Goal: Communication & Community: Answer question/provide support

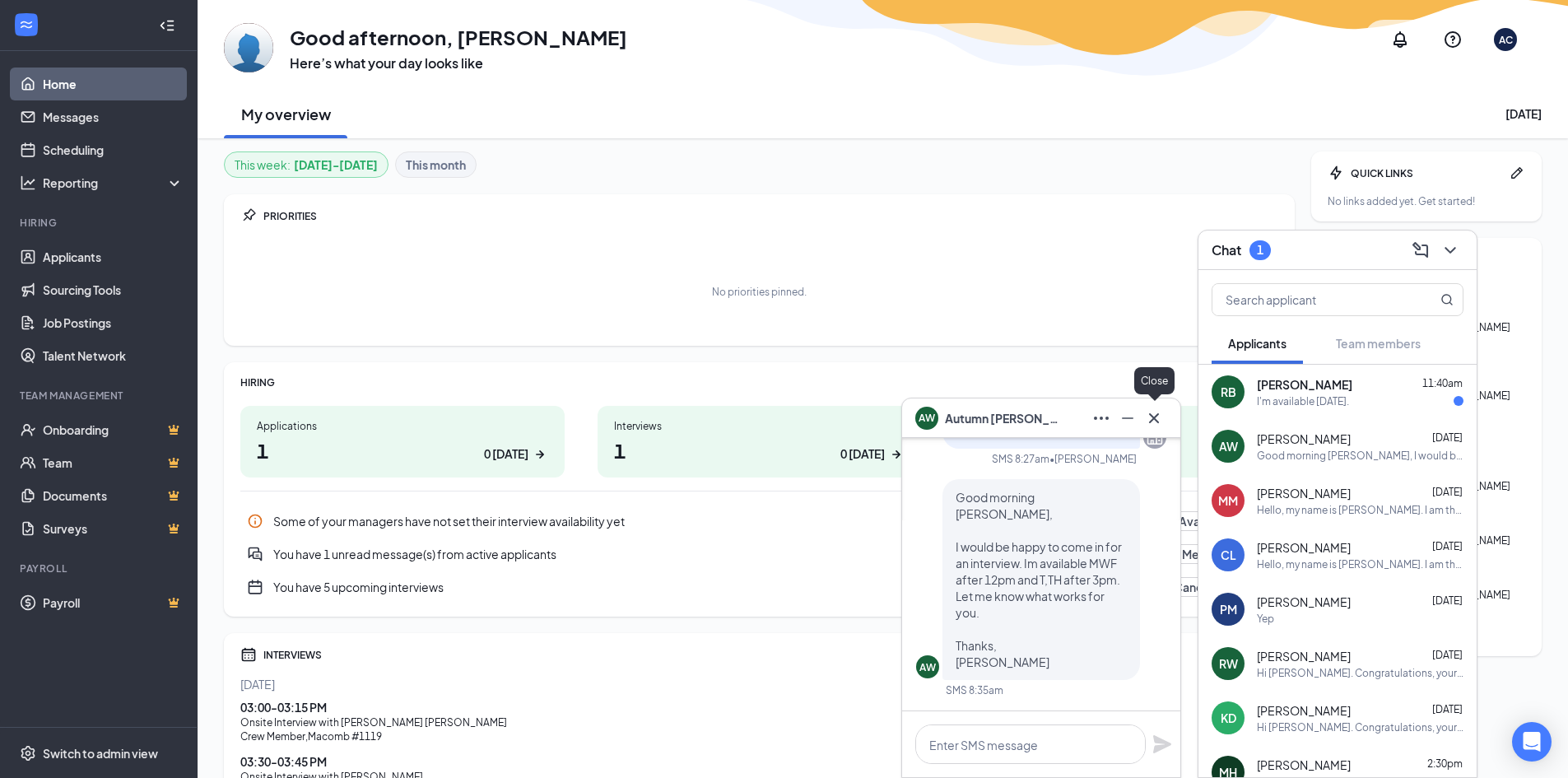
click at [1155, 408] on icon "Cross" at bounding box center [1153, 418] width 20 height 20
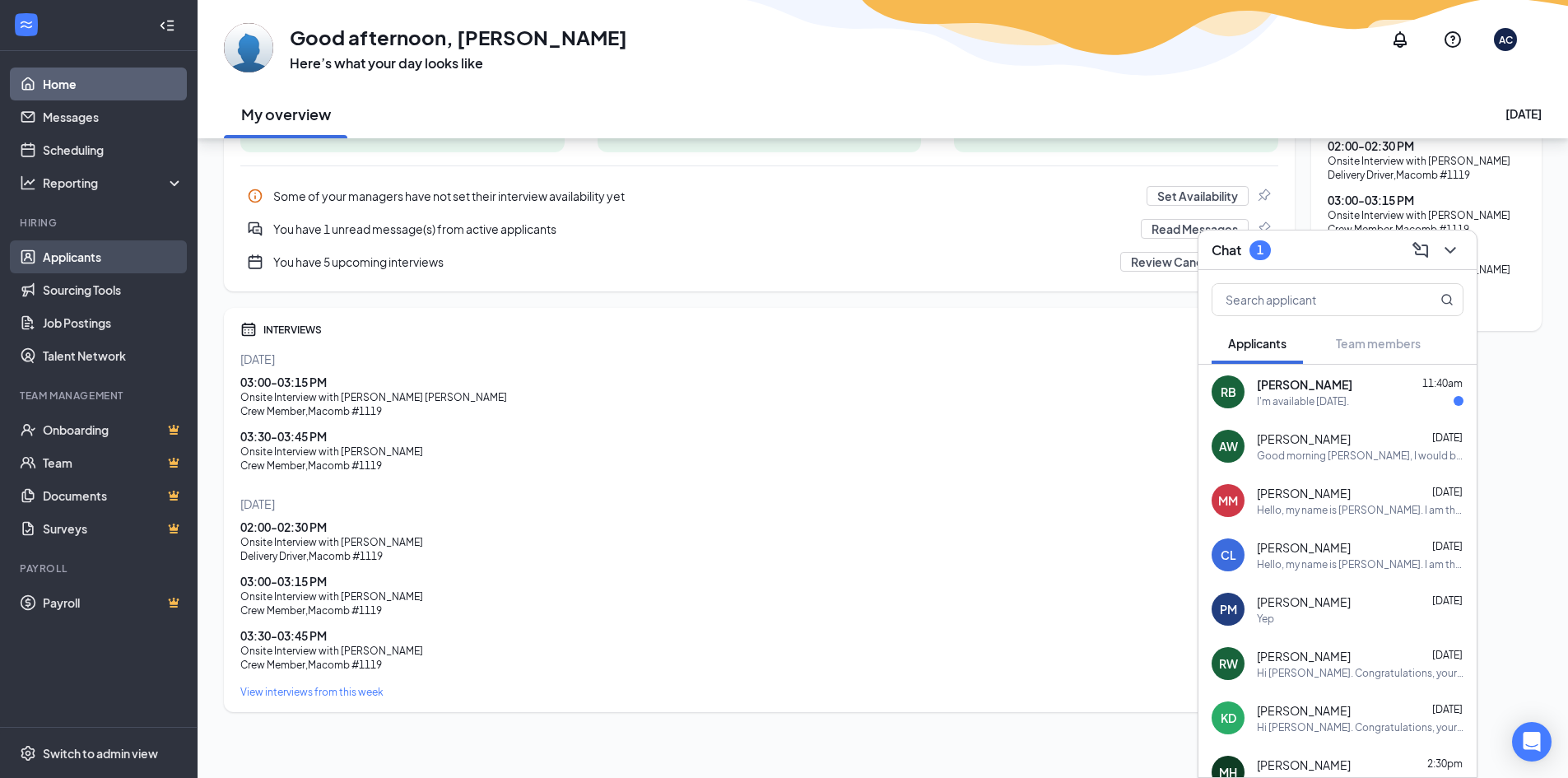
click at [42, 247] on link "Applicants" at bounding box center [112, 256] width 141 height 32
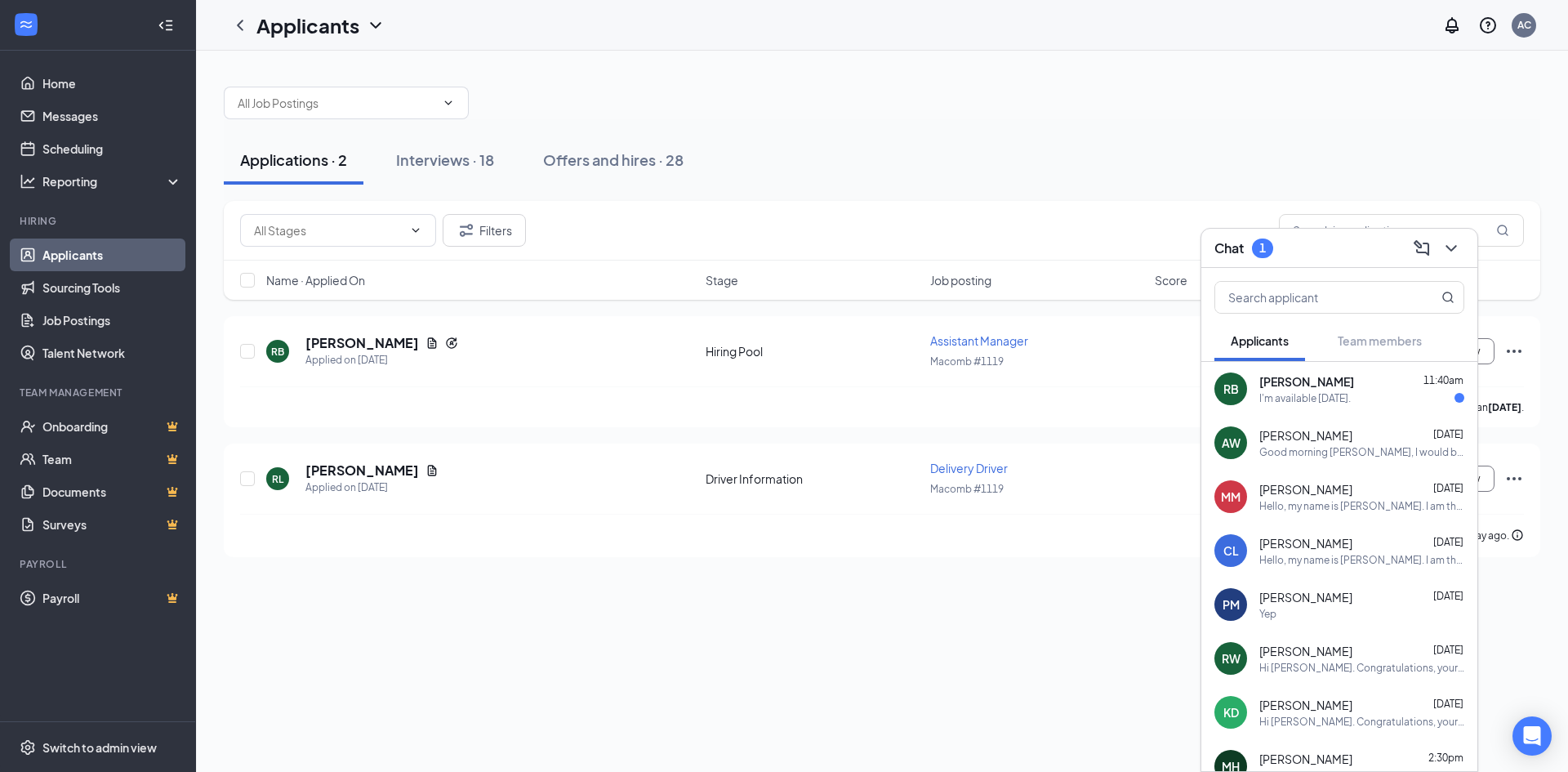
click at [1348, 236] on div "Chat 1" at bounding box center [1340, 248] width 250 height 25
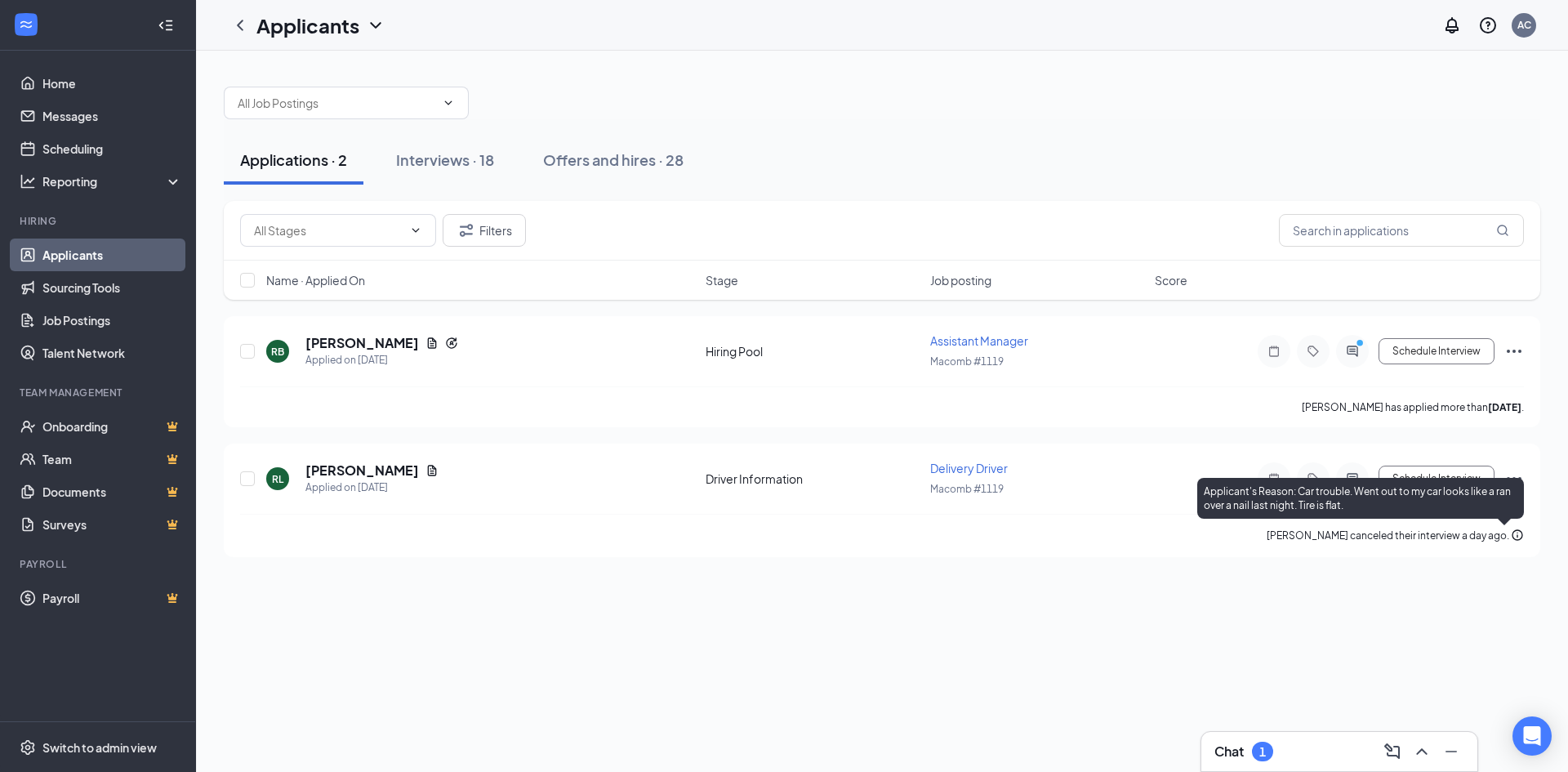
click at [1511, 482] on div "Applicant's Reason: Car trouble. Went out to my car looks like a ran over a nai…" at bounding box center [1361, 498] width 327 height 41
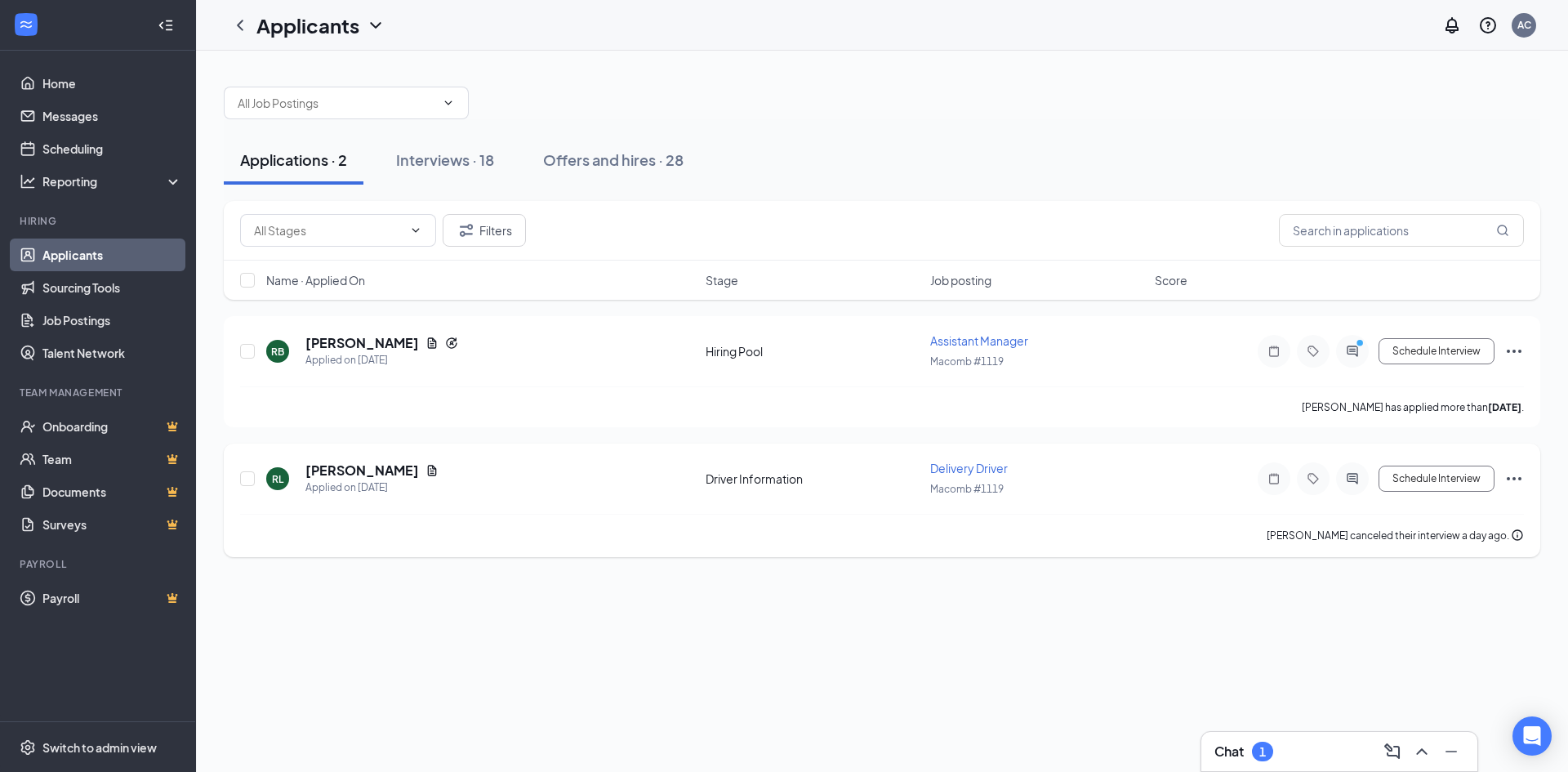
click at [1509, 474] on icon "Ellipses" at bounding box center [1514, 479] width 20 height 20
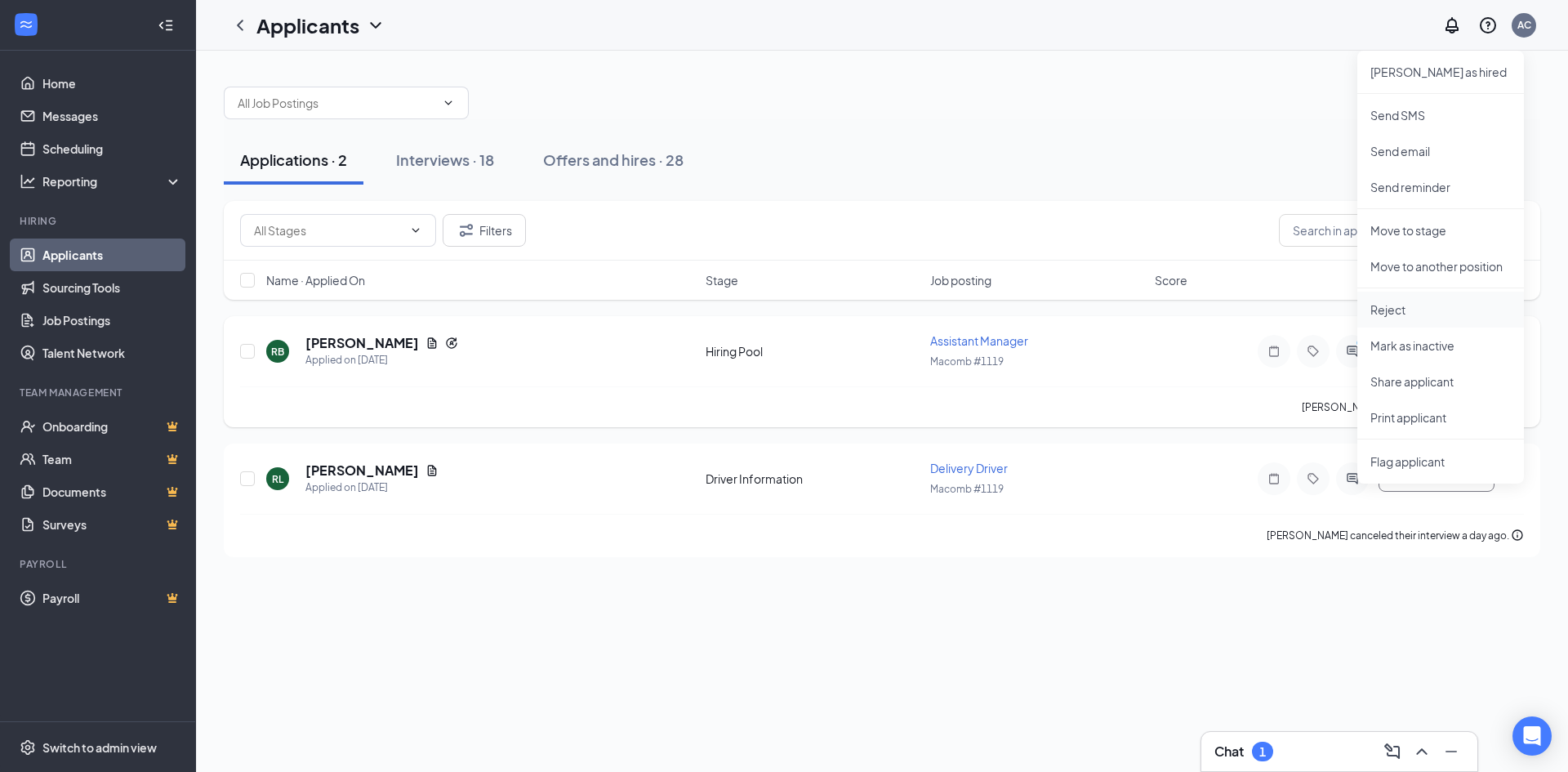
click at [1412, 302] on p "Reject" at bounding box center [1441, 309] width 141 height 17
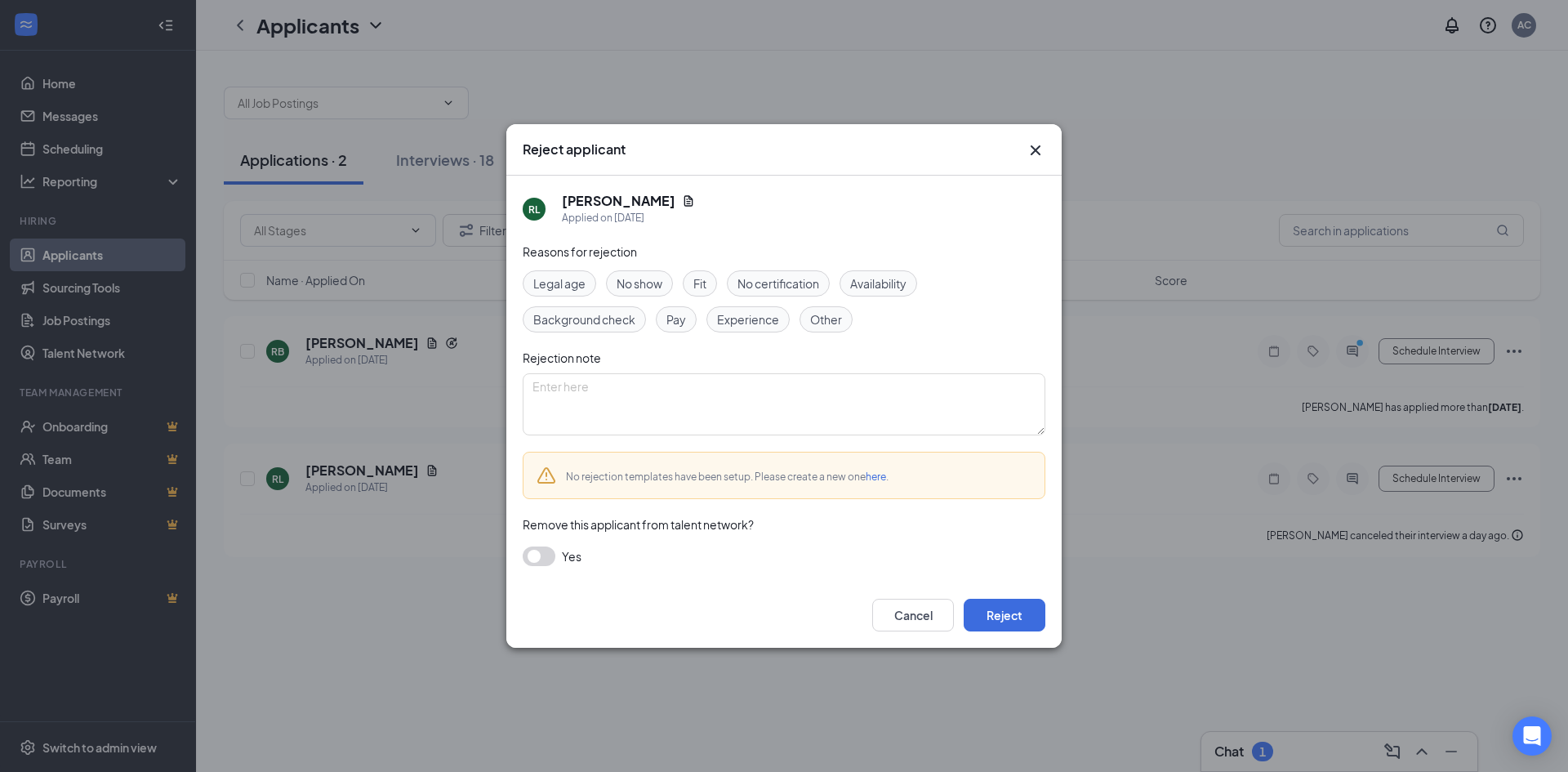
click at [673, 275] on div "Legal age No show Fit No certification Availability Background check Pay Experi…" at bounding box center [784, 302] width 523 height 63
click at [643, 291] on span "No show" at bounding box center [639, 283] width 46 height 18
click at [1035, 147] on icon "Cross" at bounding box center [1035, 150] width 20 height 20
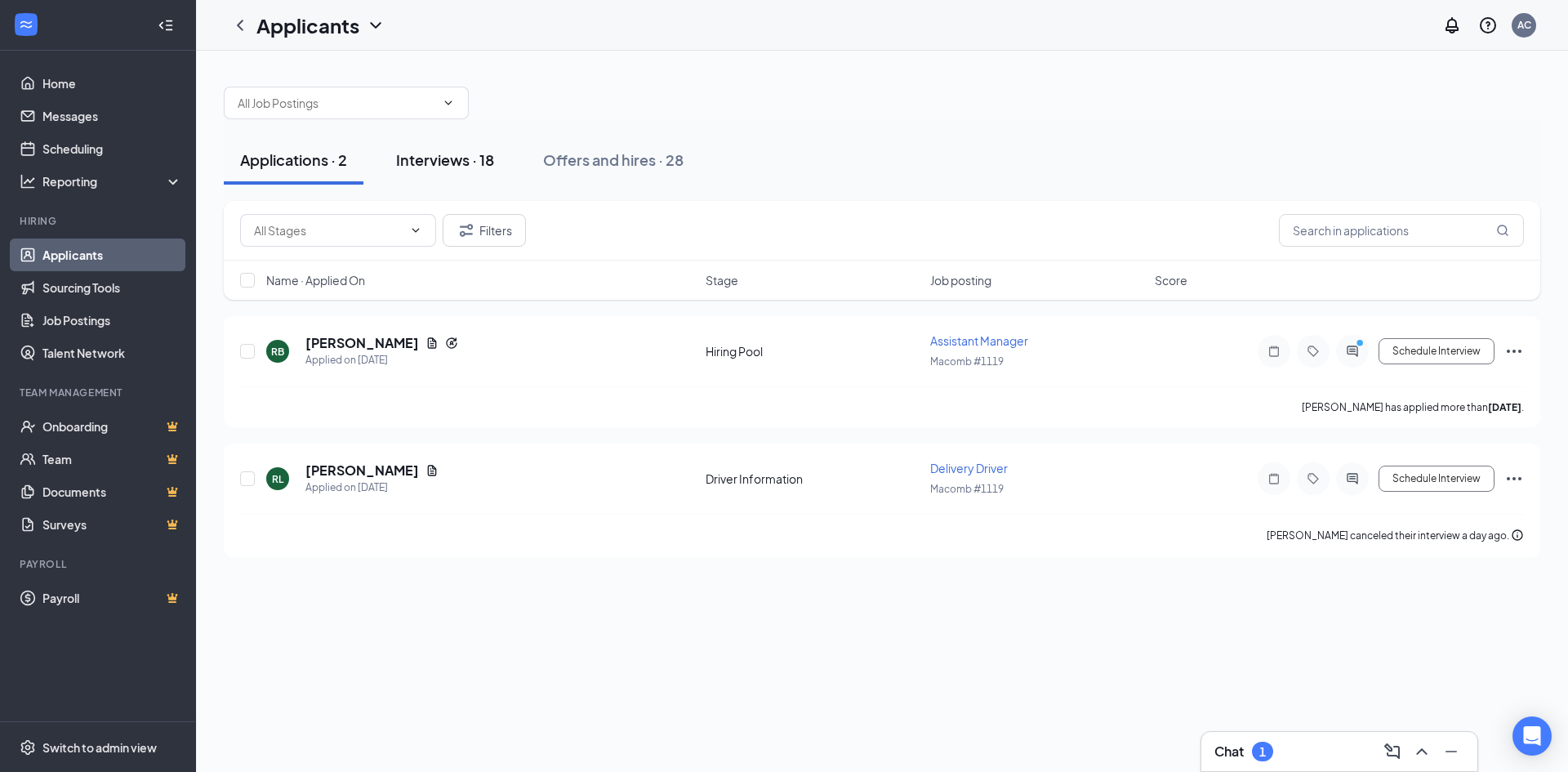
click at [447, 161] on div "Interviews · 18" at bounding box center [445, 159] width 98 height 21
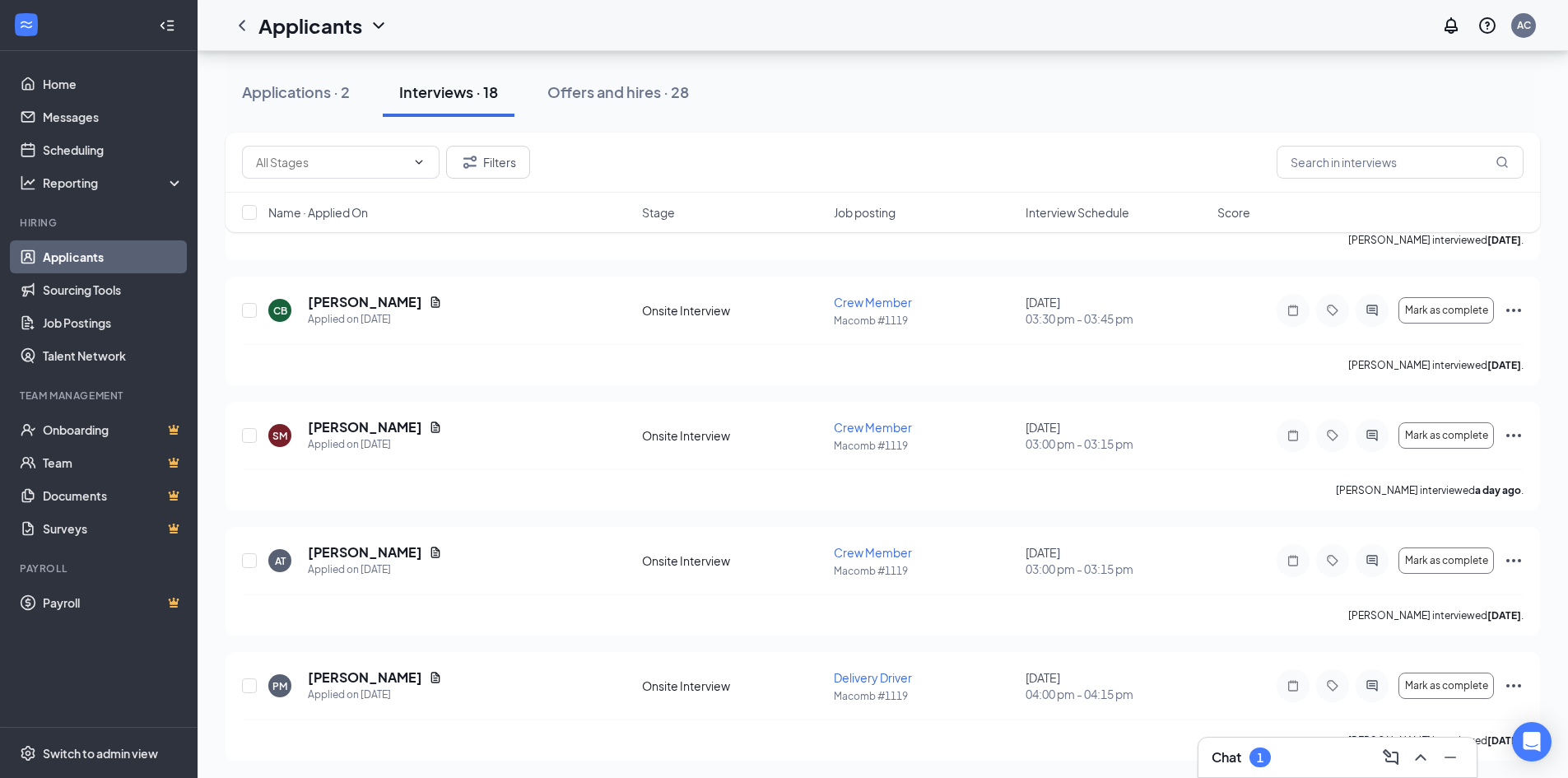
scroll to position [1795, 0]
click at [1315, 758] on div "Chat 1" at bounding box center [1338, 756] width 252 height 27
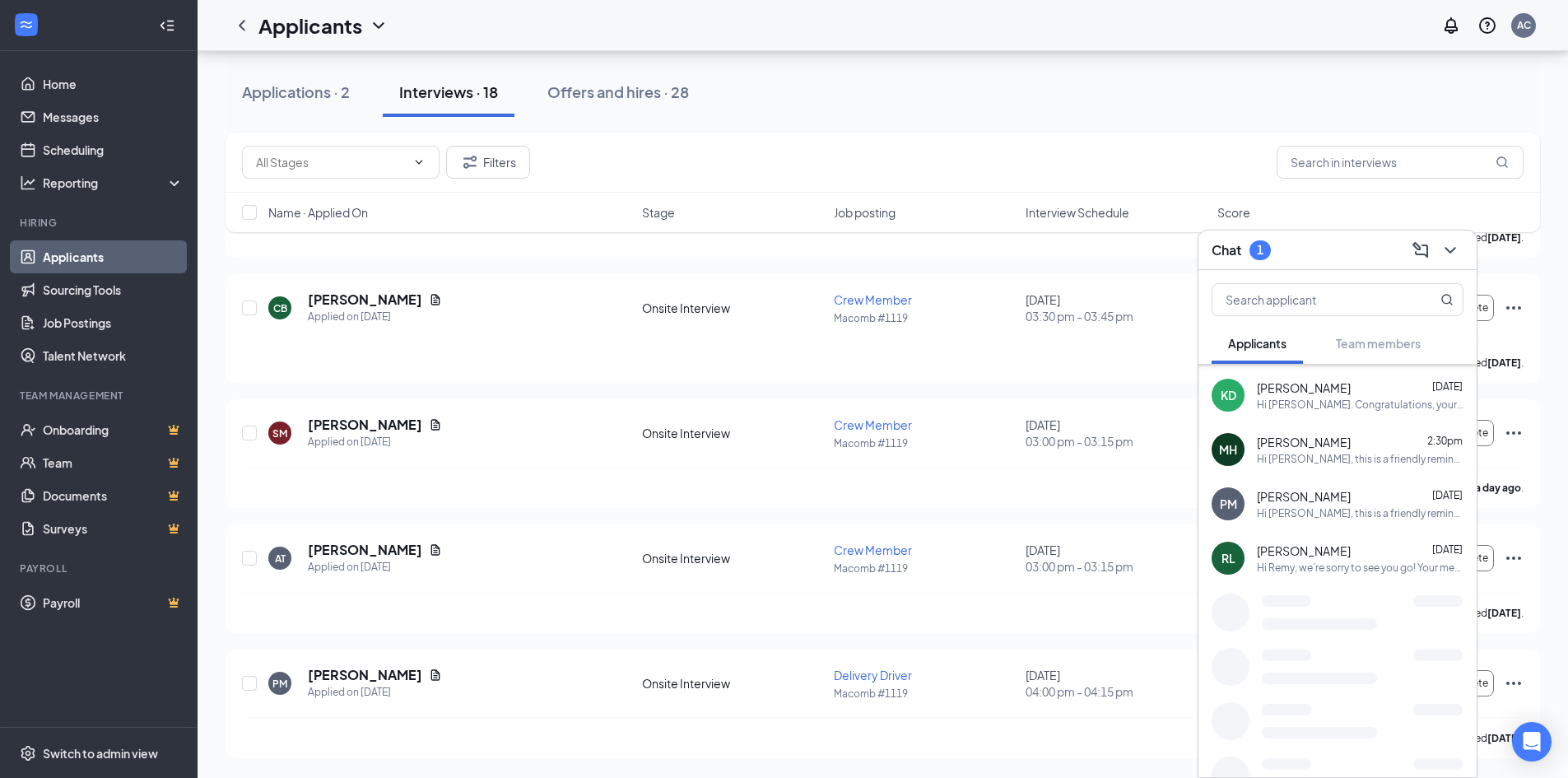
scroll to position [378, 0]
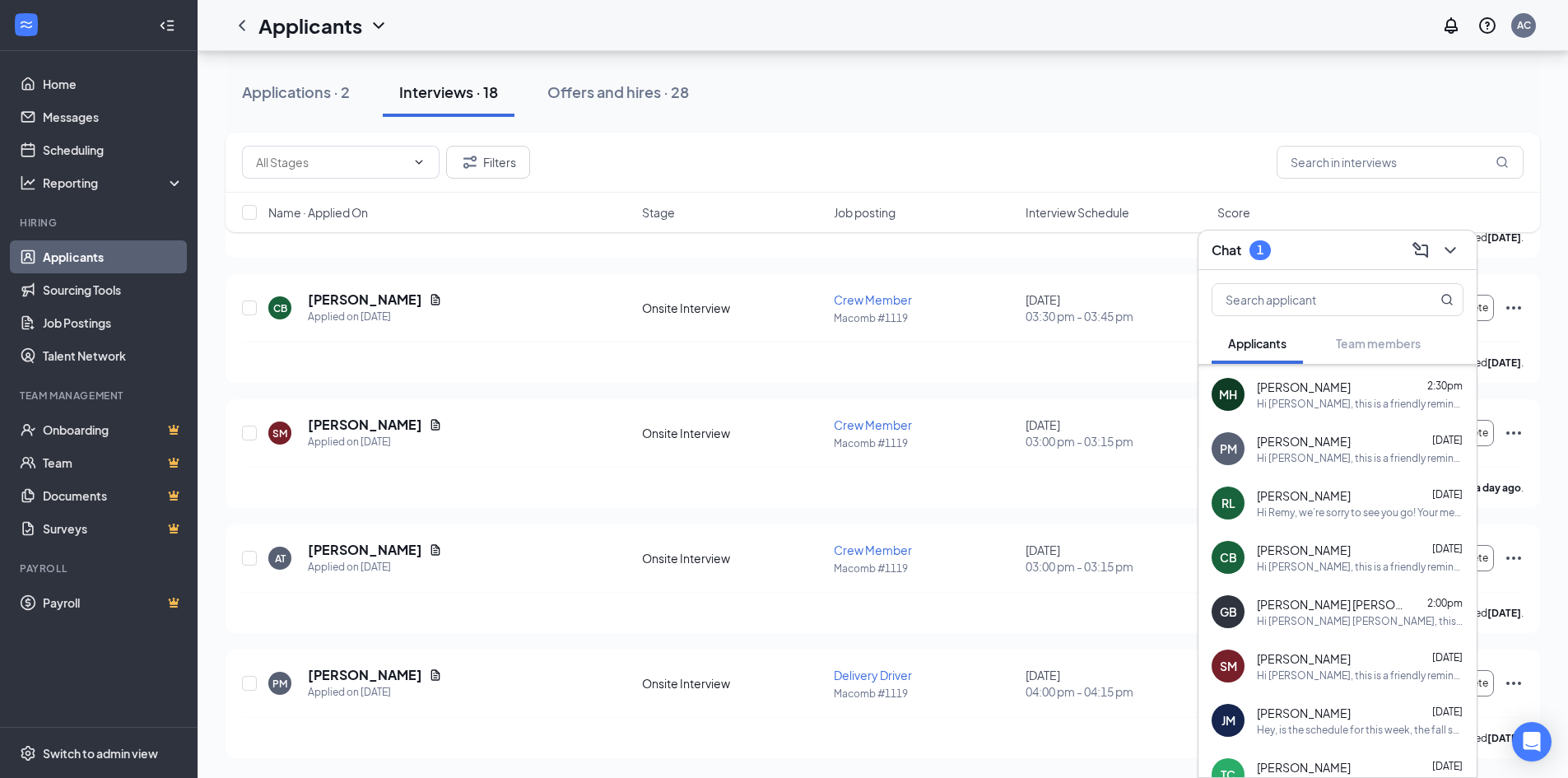
click at [1294, 506] on div "Hi Remy, we’re sorry to see you go! Your meeting with [PERSON_NAME]'s for Deliv…" at bounding box center [1360, 512] width 207 height 14
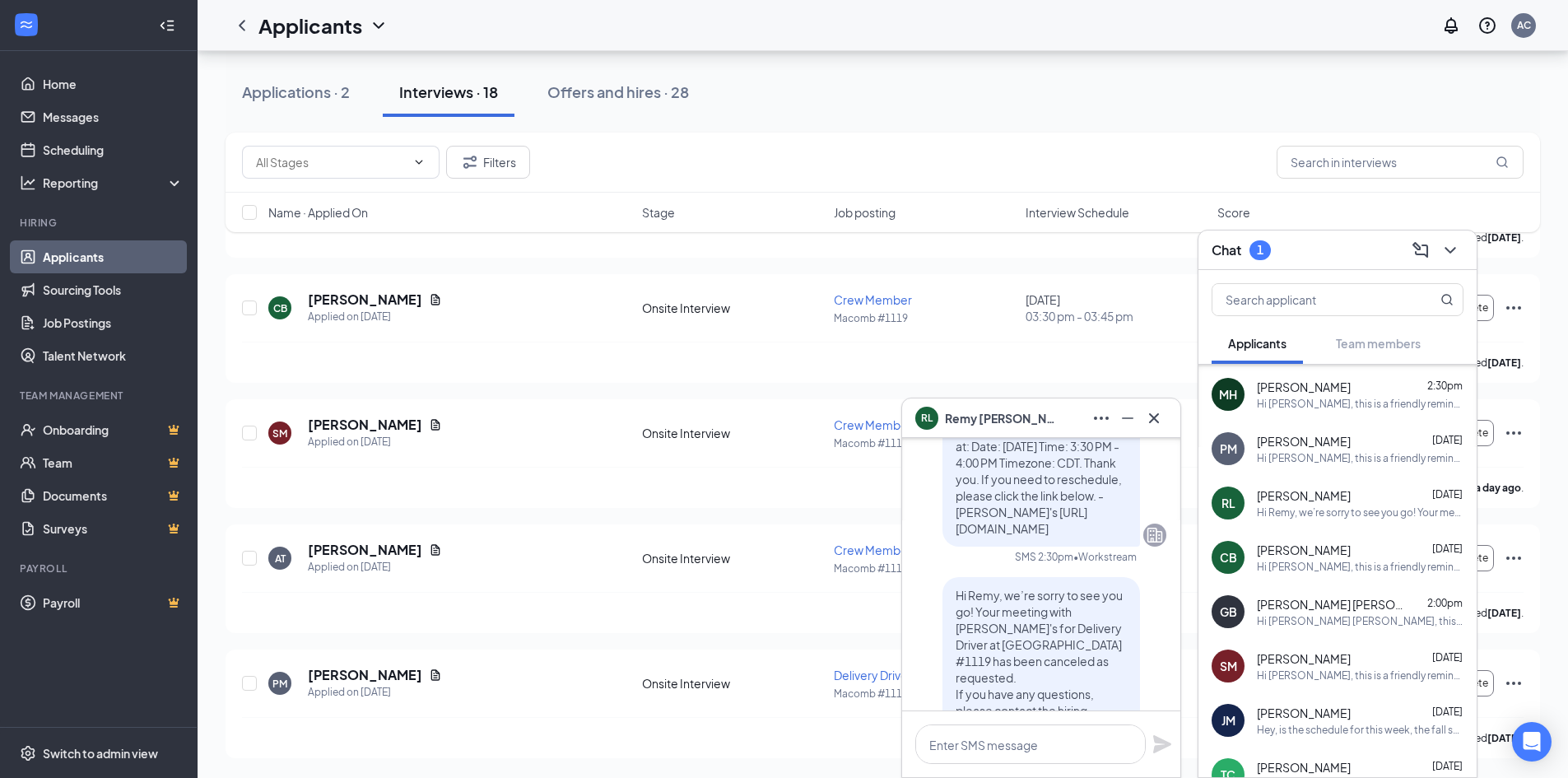
scroll to position [0, 0]
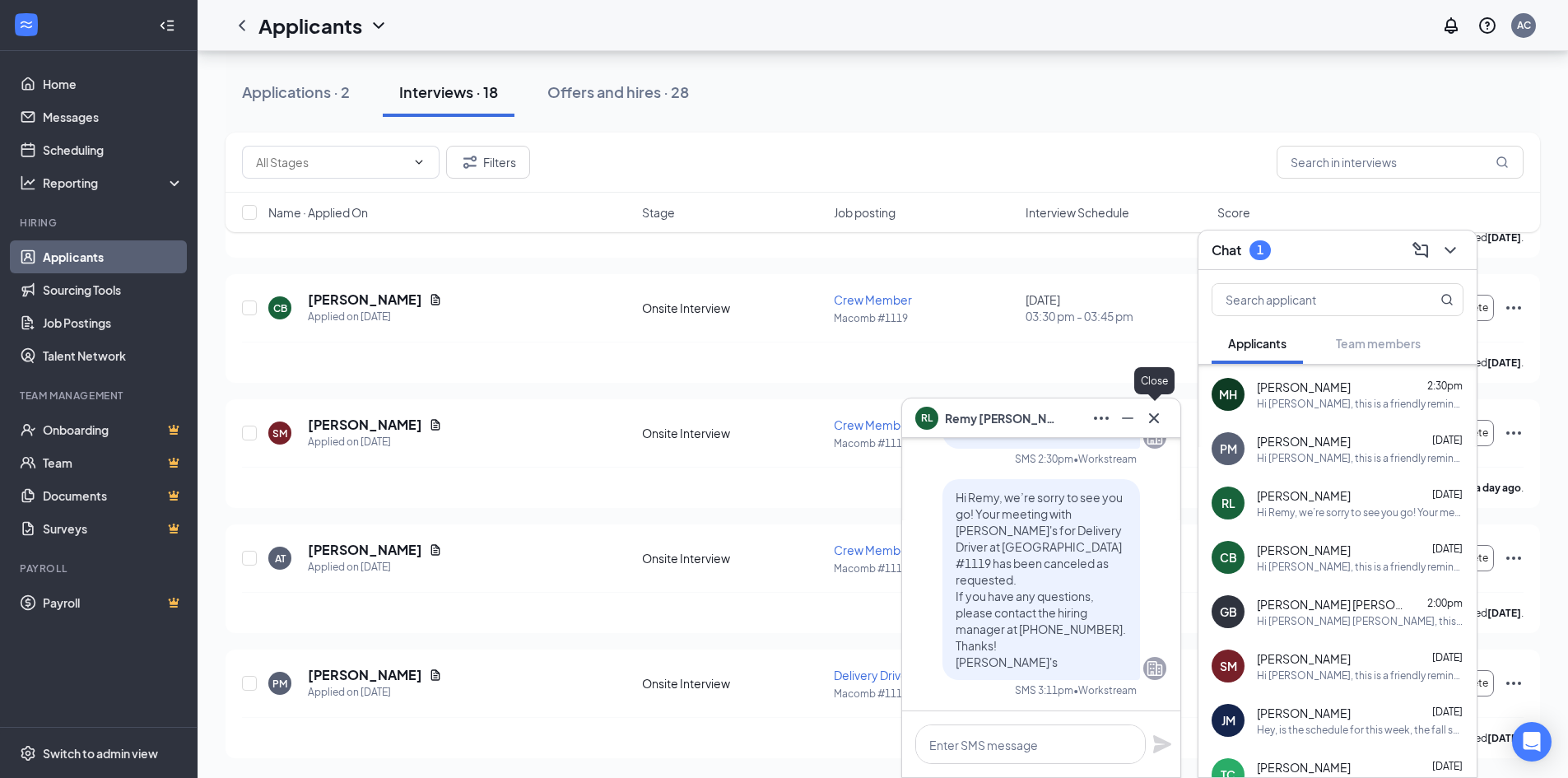
click at [1154, 416] on icon "Cross" at bounding box center [1153, 418] width 20 height 20
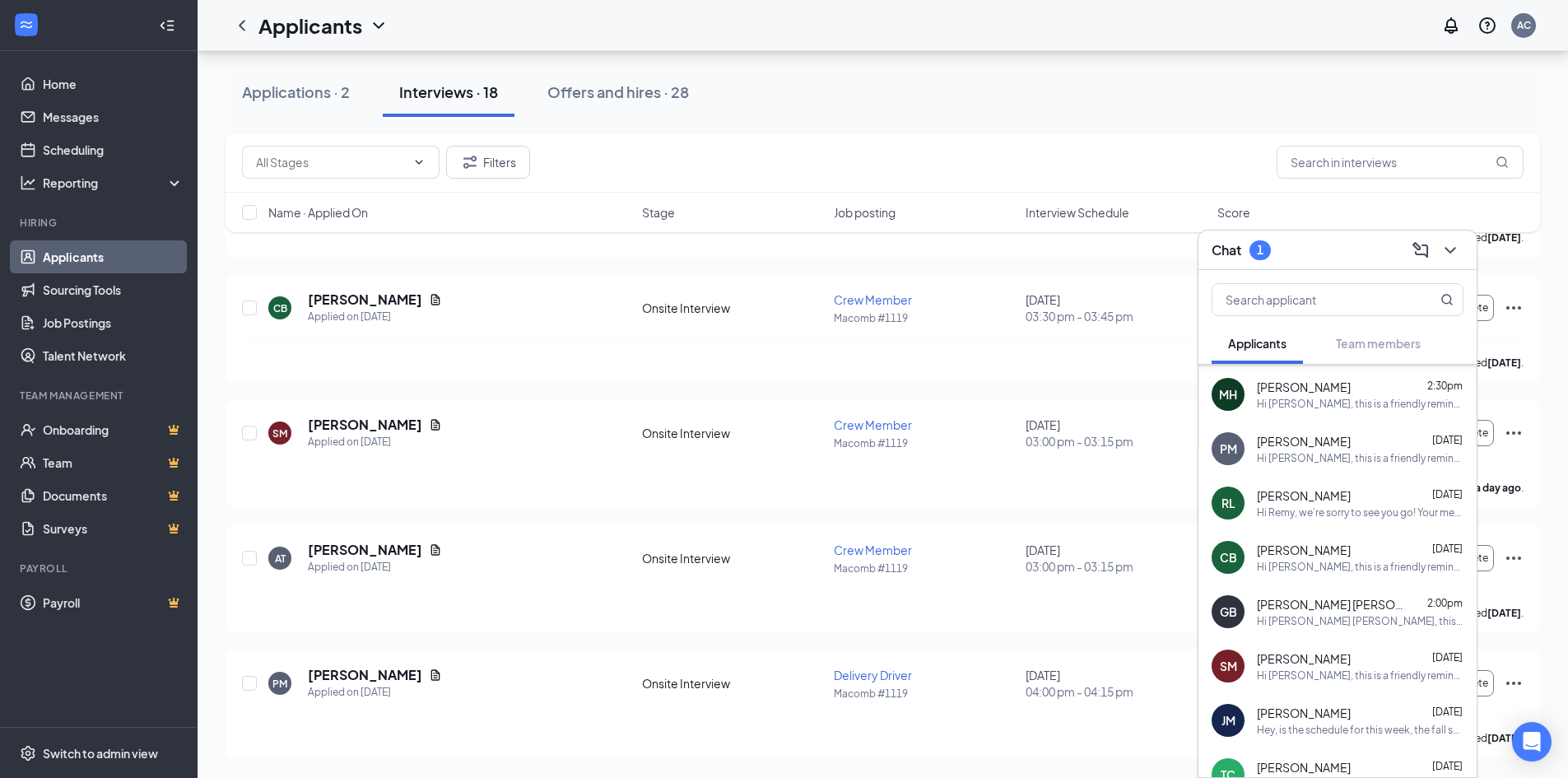
click at [1457, 253] on icon "ChevronDown" at bounding box center [1450, 250] width 20 height 20
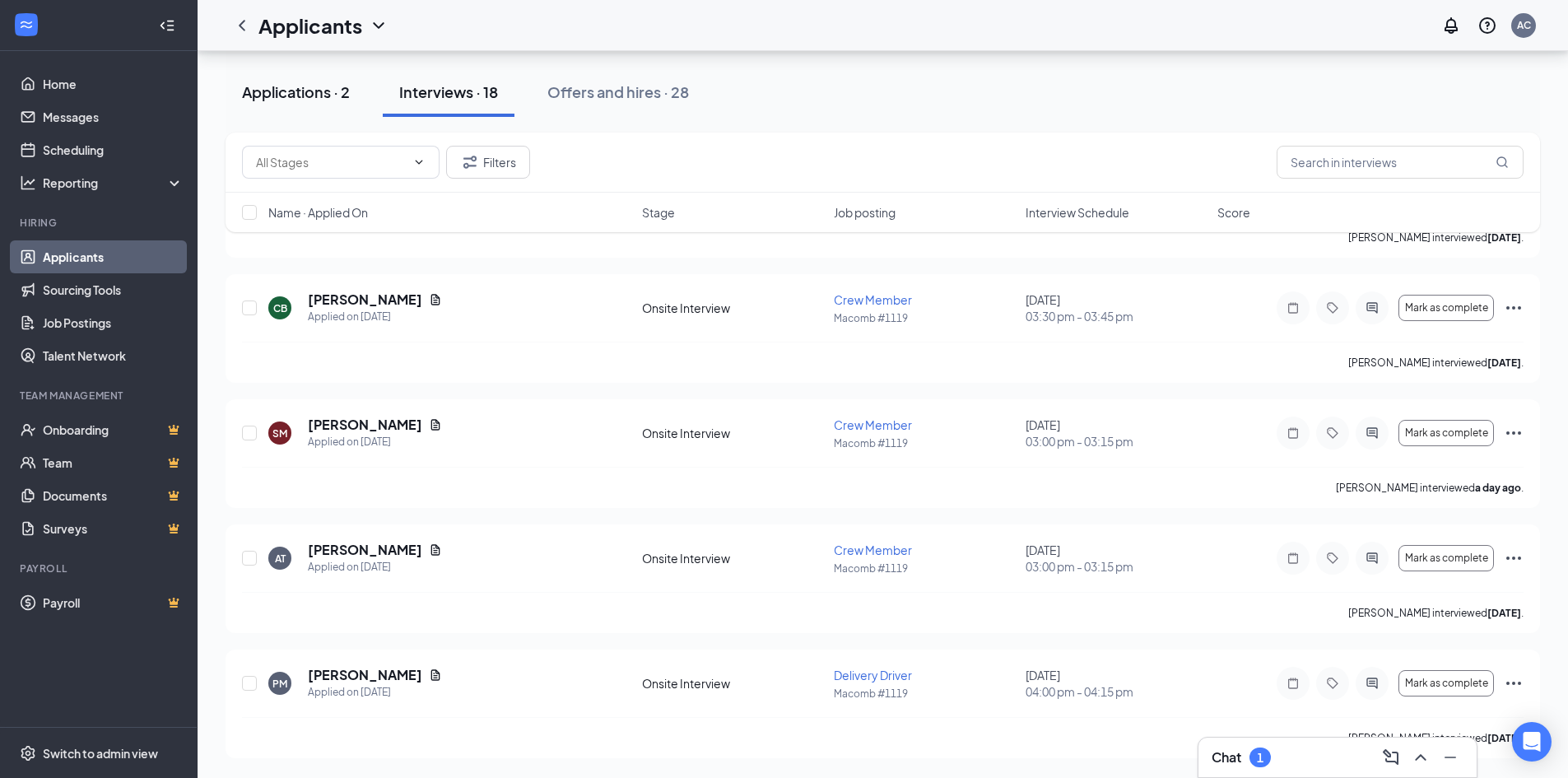
click at [299, 90] on div "Applications · 2" at bounding box center [295, 92] width 107 height 21
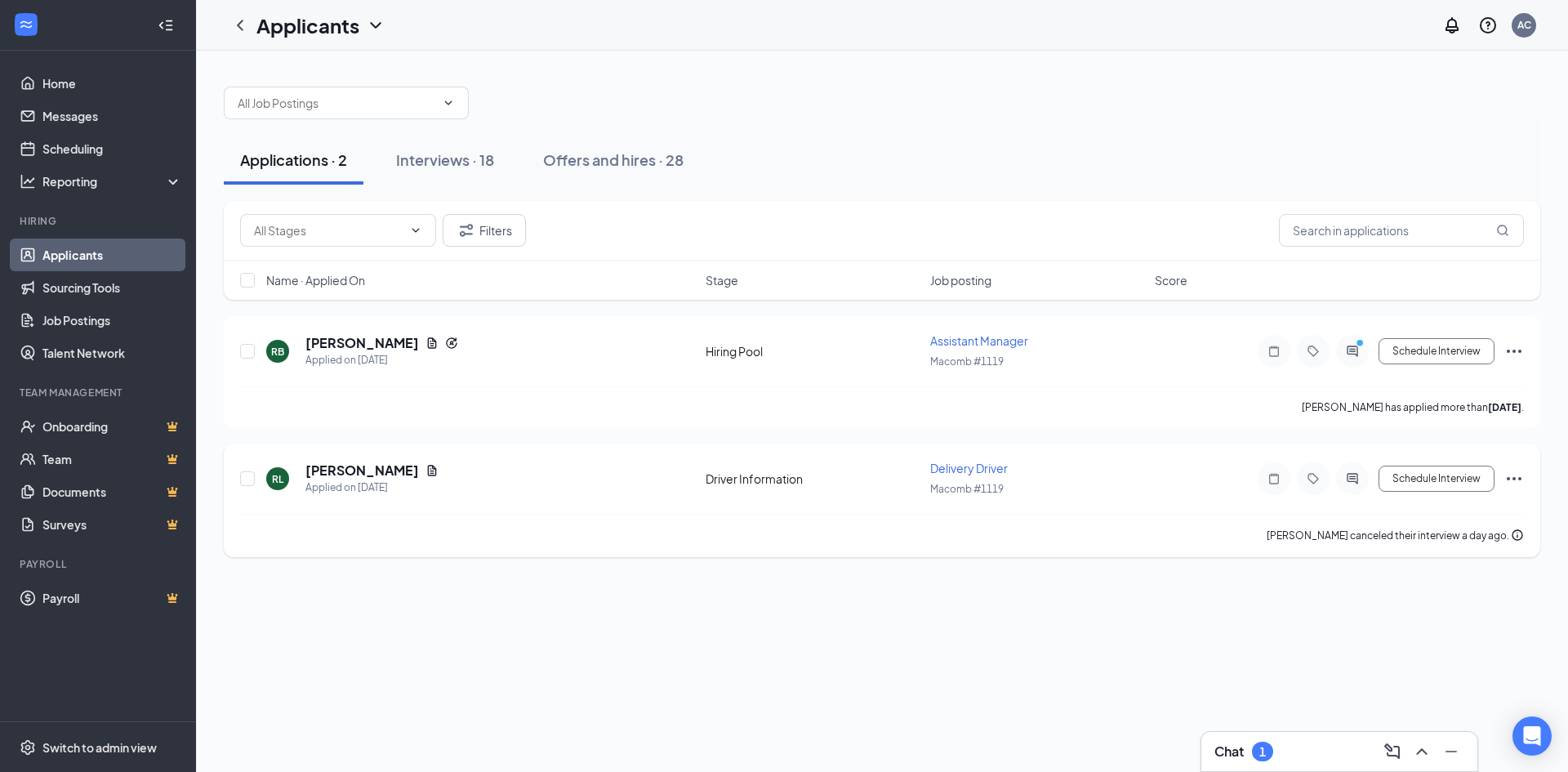
click at [1503, 476] on div "Schedule Interview" at bounding box center [1376, 478] width 294 height 32
click at [1519, 467] on div "Schedule Interview" at bounding box center [1376, 478] width 294 height 32
click at [1529, 480] on div "[PERSON_NAME] [PERSON_NAME] Applied on [DATE] Driver Information Delivery Drive…" at bounding box center [882, 500] width 1317 height 113
click at [1514, 471] on icon "Ellipses" at bounding box center [1514, 479] width 20 height 20
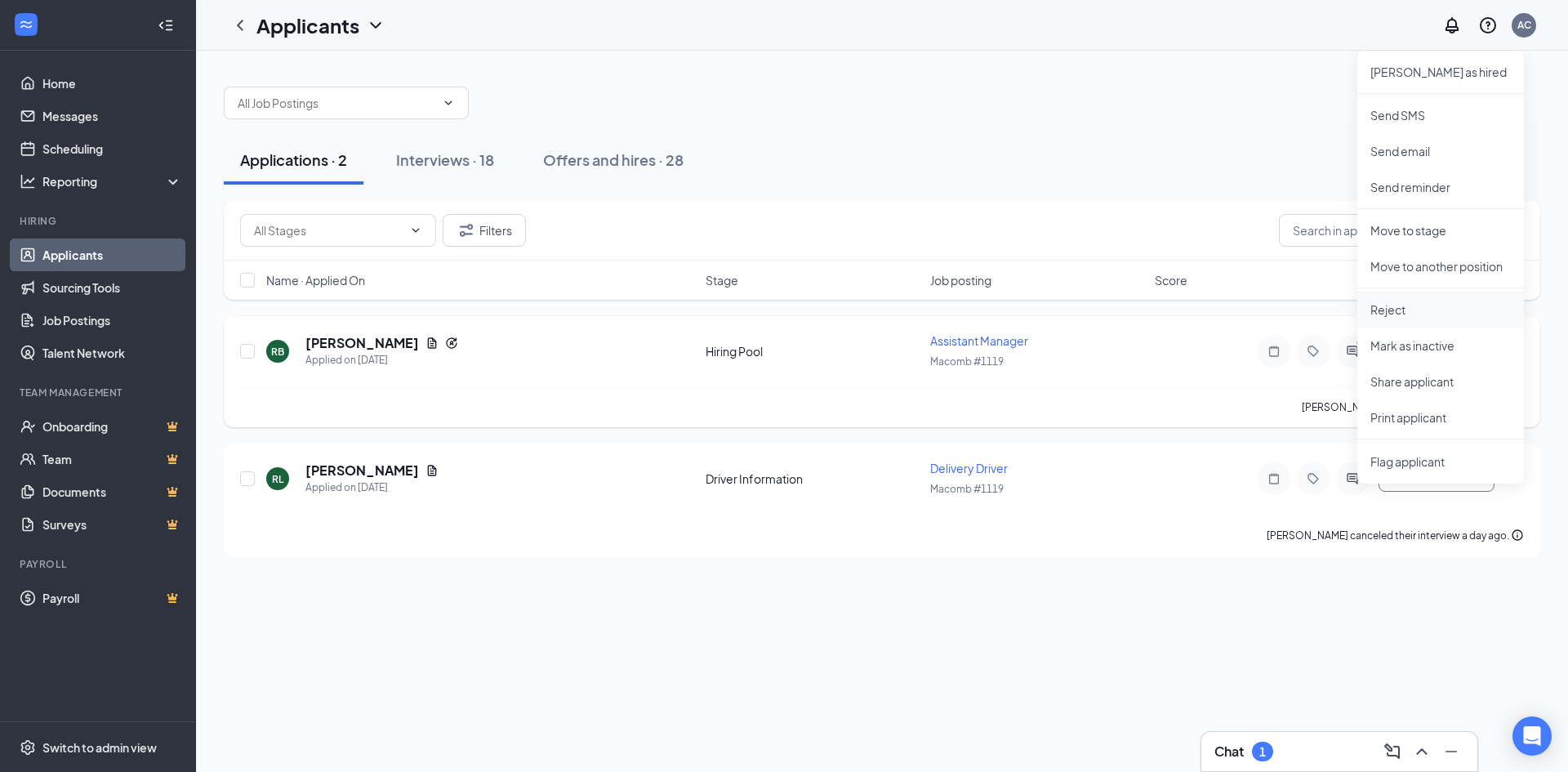
click at [1399, 323] on li "Reject" at bounding box center [1441, 309] width 166 height 36
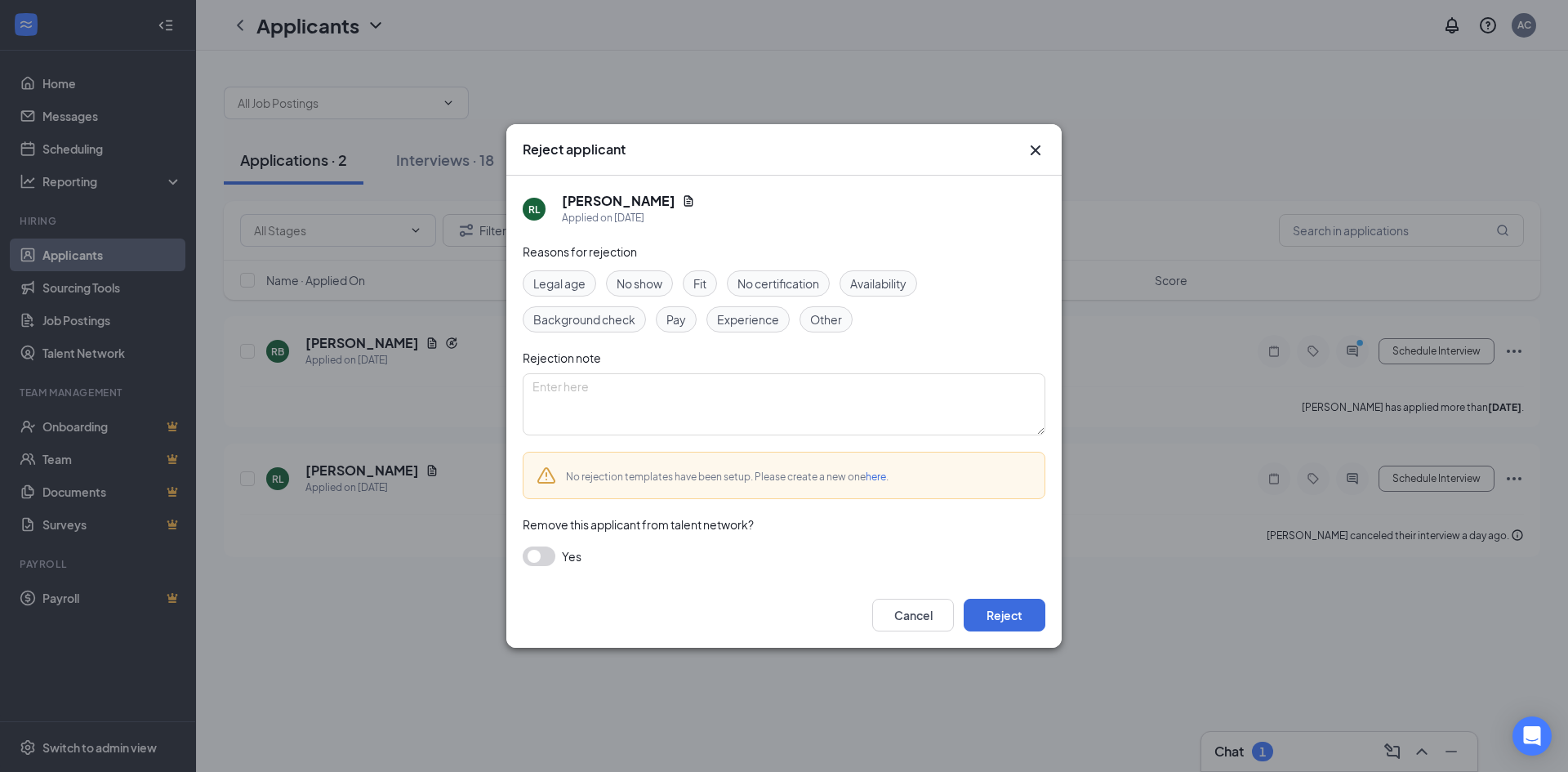
click at [675, 276] on div "Legal age No show Fit No certification Availability Background check Pay Experi…" at bounding box center [784, 302] width 523 height 63
click at [638, 281] on span "No show" at bounding box center [639, 283] width 46 height 18
click at [1050, 624] on div "Cancel Reject" at bounding box center [784, 615] width 555 height 65
click at [1029, 614] on button "Reject" at bounding box center [1005, 614] width 82 height 32
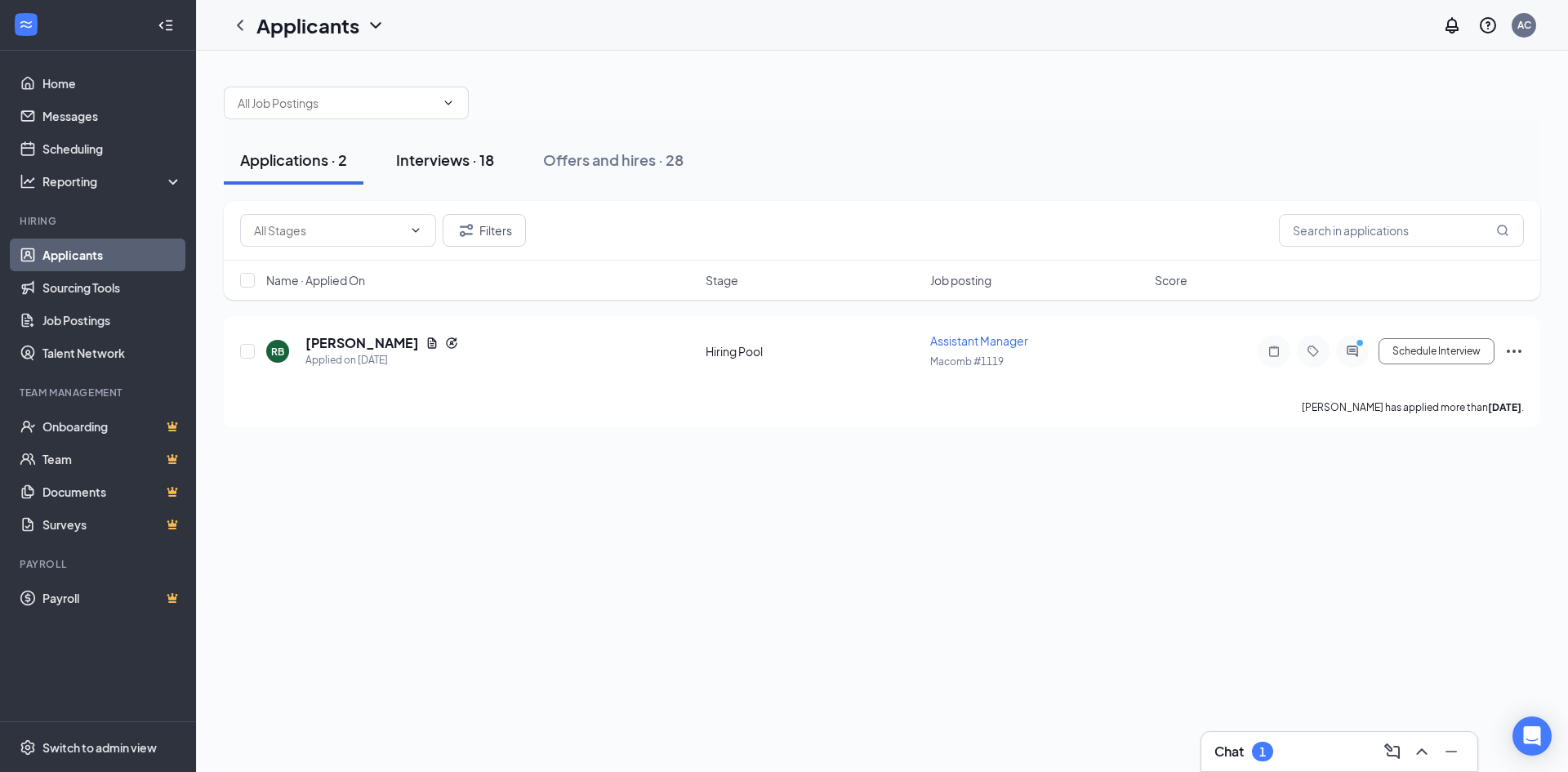
click at [423, 150] on div "Interviews · 18" at bounding box center [445, 159] width 98 height 21
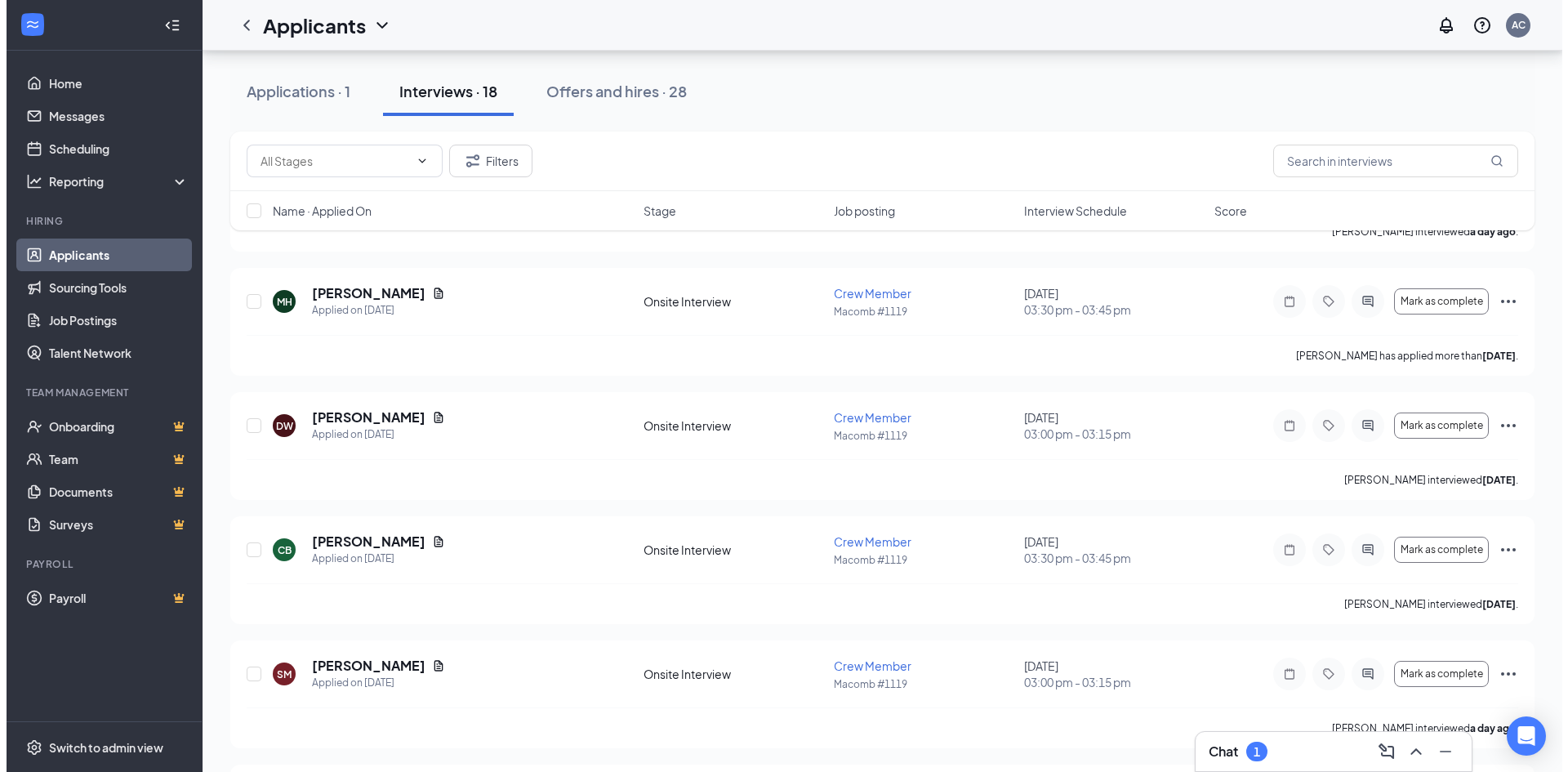
scroll to position [1537, 0]
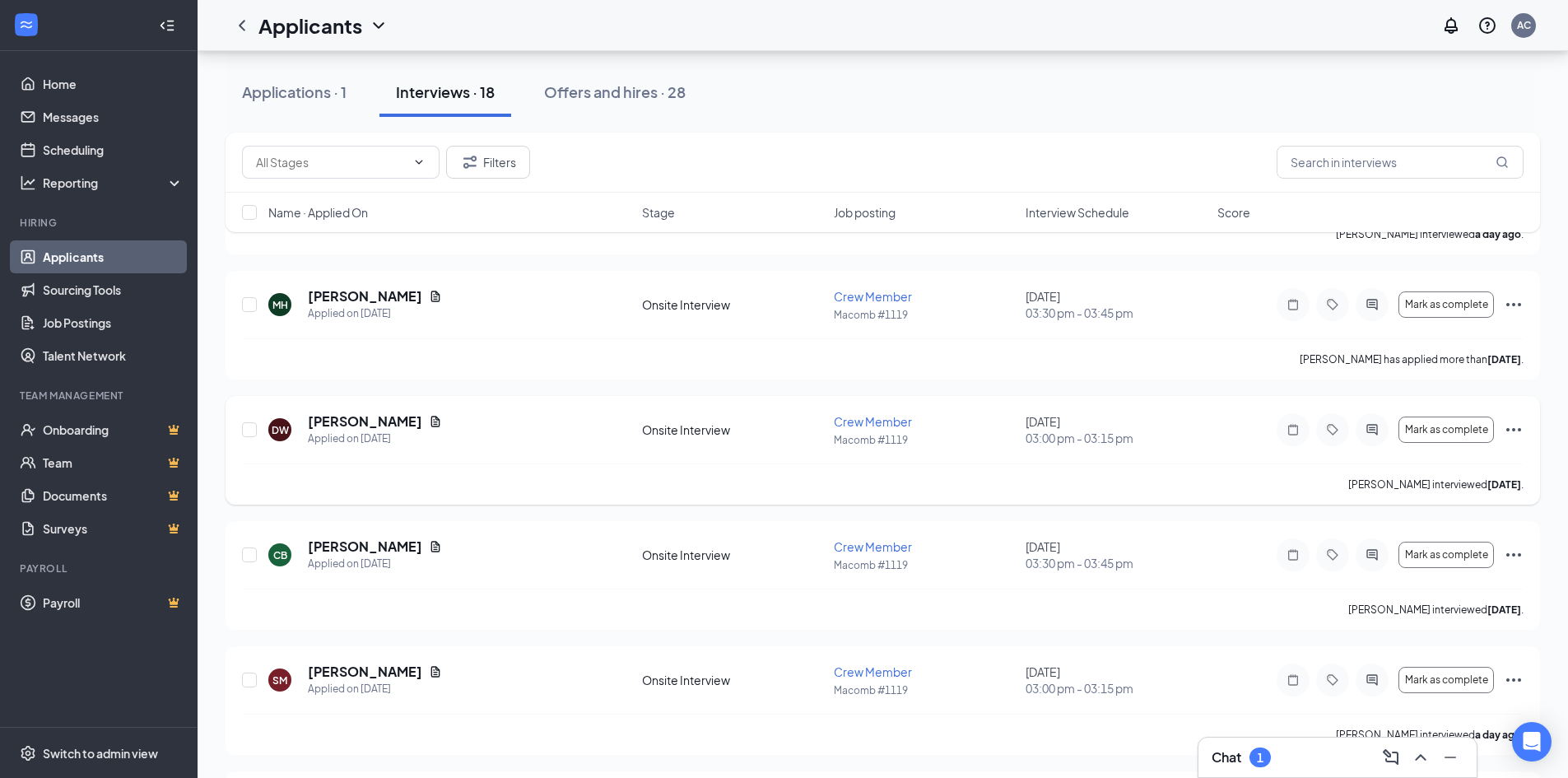
click at [1386, 426] on div at bounding box center [1371, 428] width 33 height 32
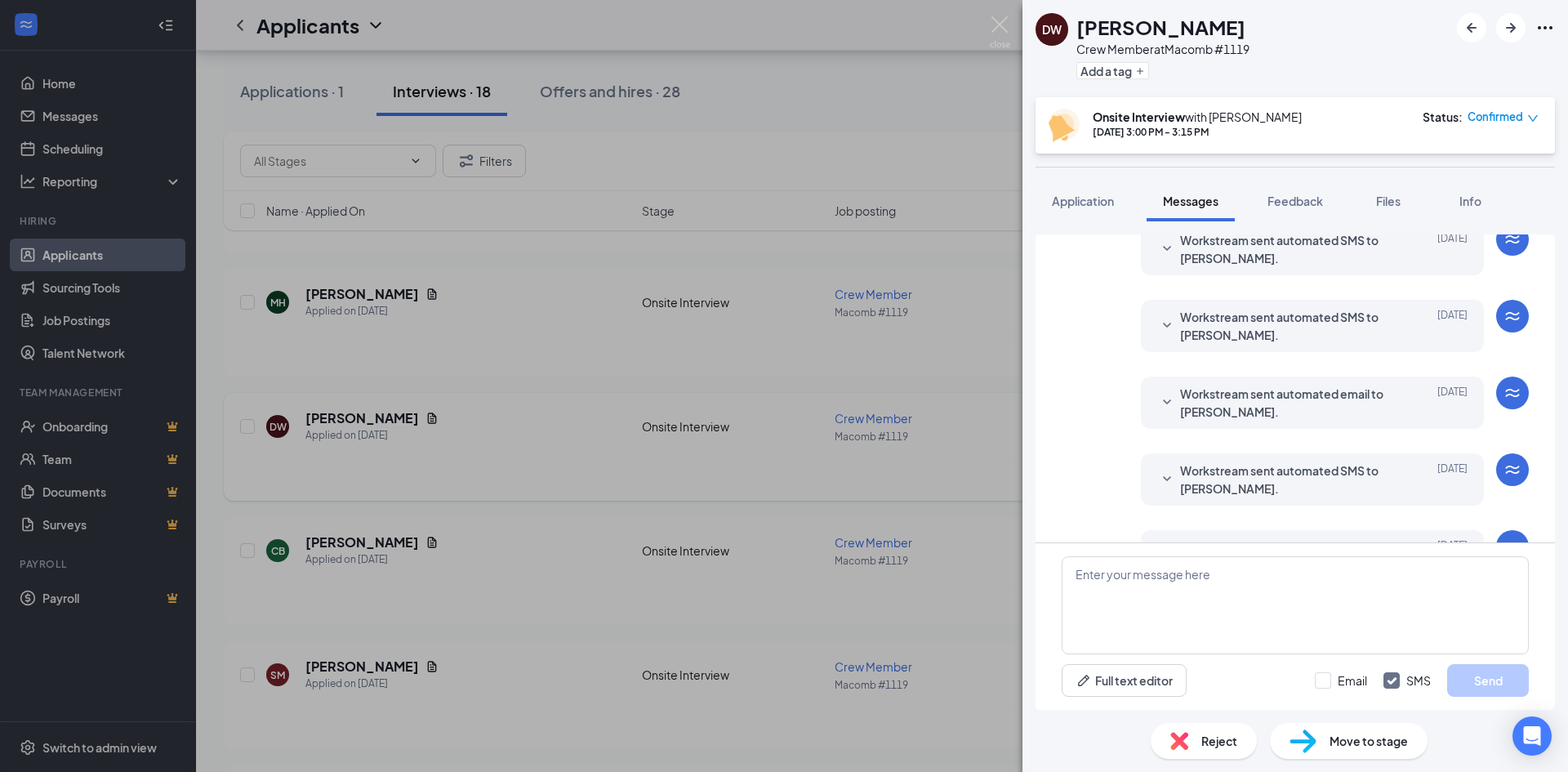
scroll to position [517, 0]
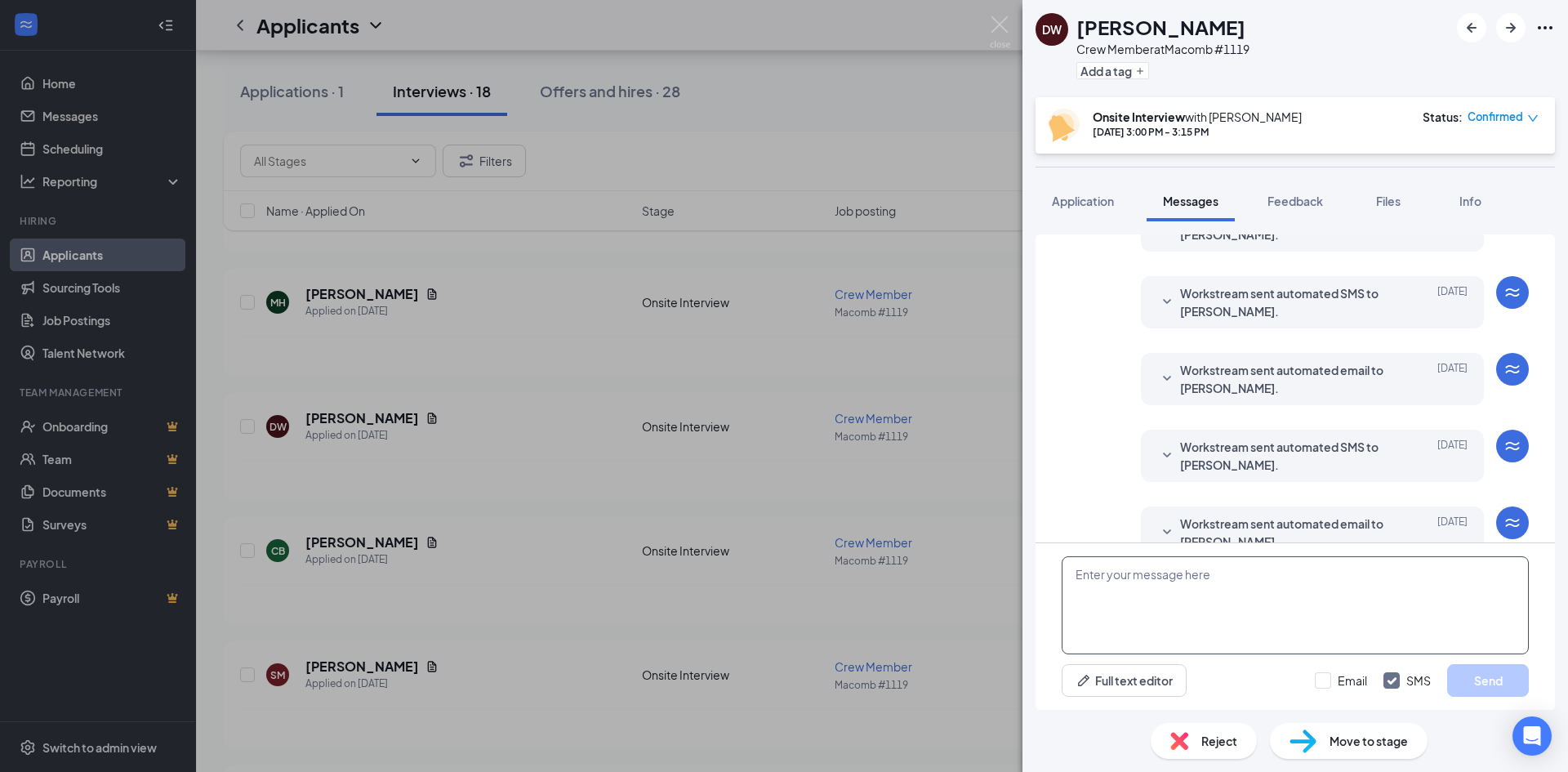
click at [1275, 608] on textarea at bounding box center [1295, 605] width 467 height 98
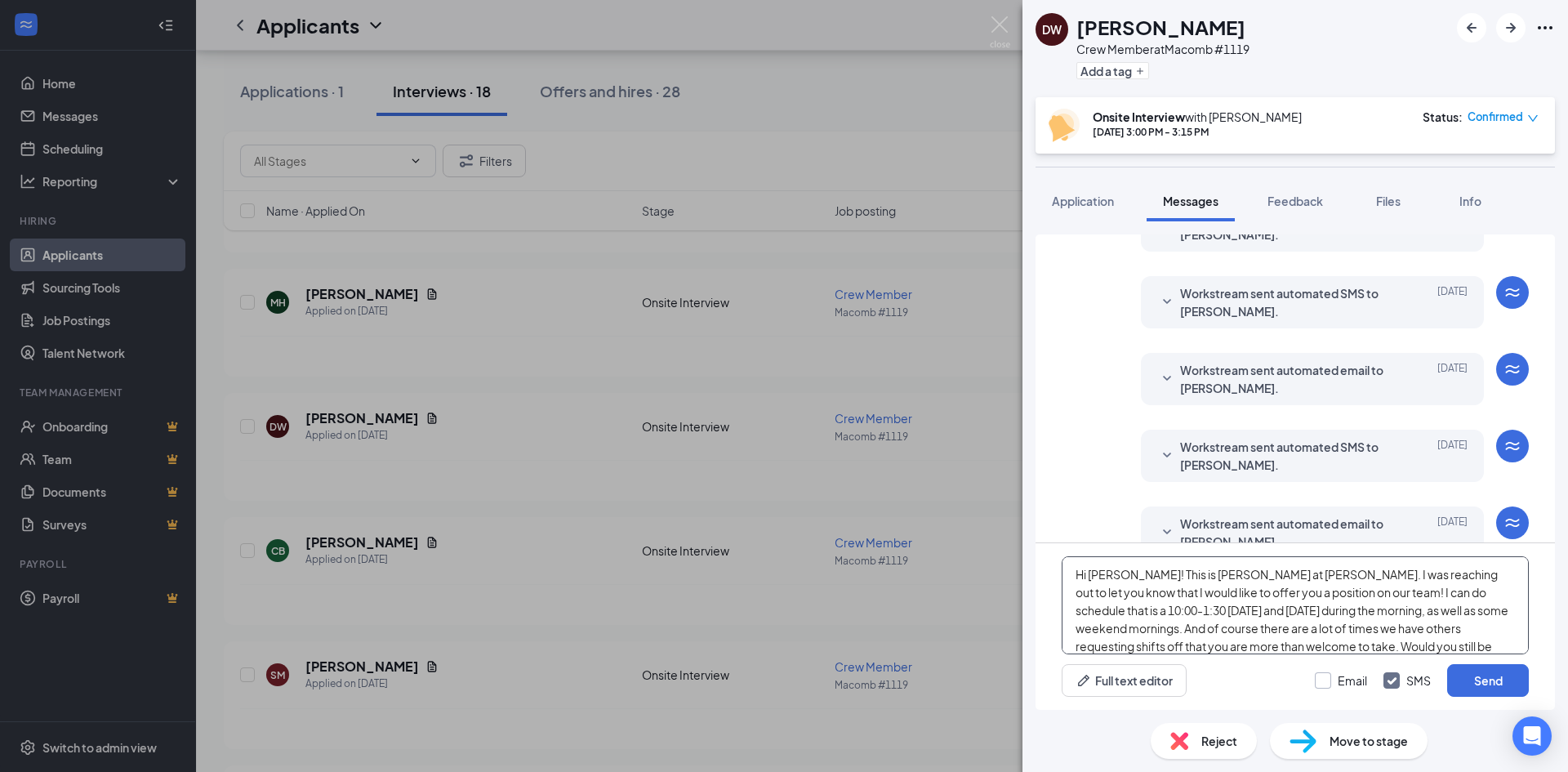
type textarea "Hi [PERSON_NAME]! This is [PERSON_NAME] at [PERSON_NAME]. I was reaching out to…"
click at [1324, 684] on input "Email" at bounding box center [1340, 680] width 52 height 17
checkbox input "true"
click at [1341, 643] on textarea "Hi [PERSON_NAME]! This is [PERSON_NAME] at [PERSON_NAME]. I was reaching out to…" at bounding box center [1295, 605] width 467 height 98
type textarea "Hi [PERSON_NAME]! This is [PERSON_NAME] at [PERSON_NAME]. I was reaching out to…"
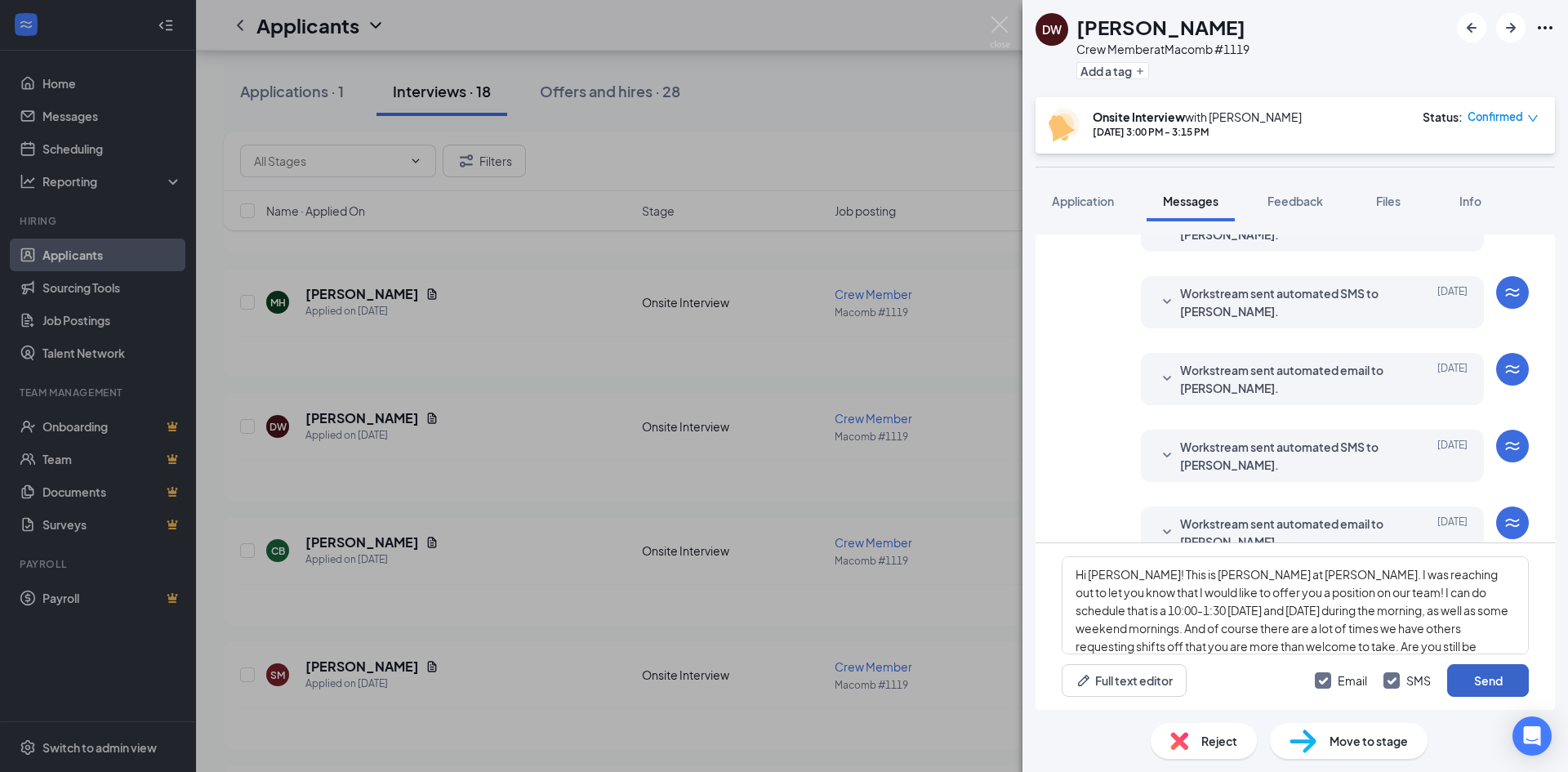
click at [1485, 682] on button "Send" at bounding box center [1489, 679] width 82 height 32
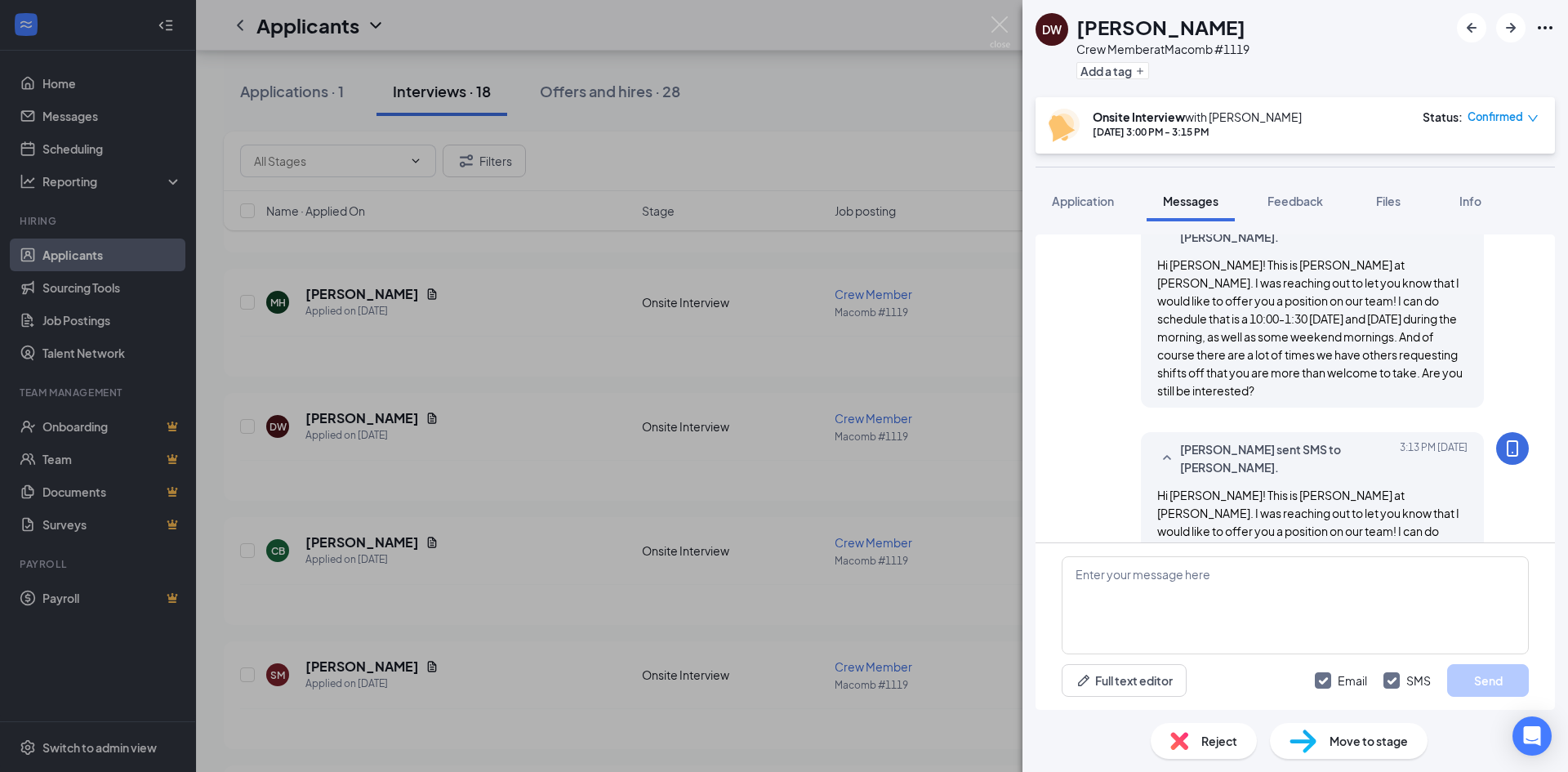
scroll to position [925, 0]
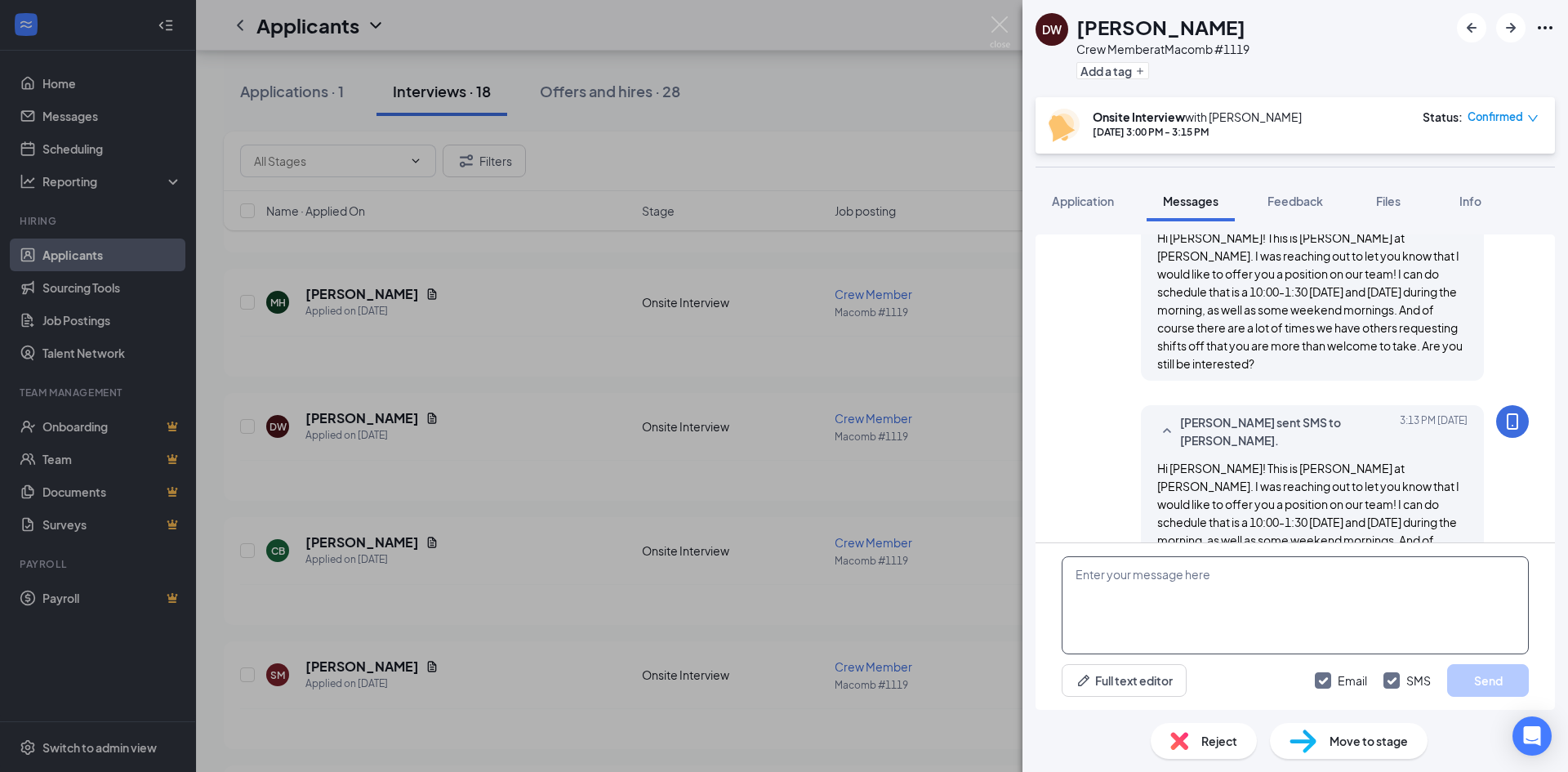
click at [1310, 563] on textarea at bounding box center [1295, 605] width 467 height 98
type textarea "I did find out that all of your training videos from fast track can be transfer…"
click at [1464, 682] on button "Send" at bounding box center [1489, 679] width 82 height 32
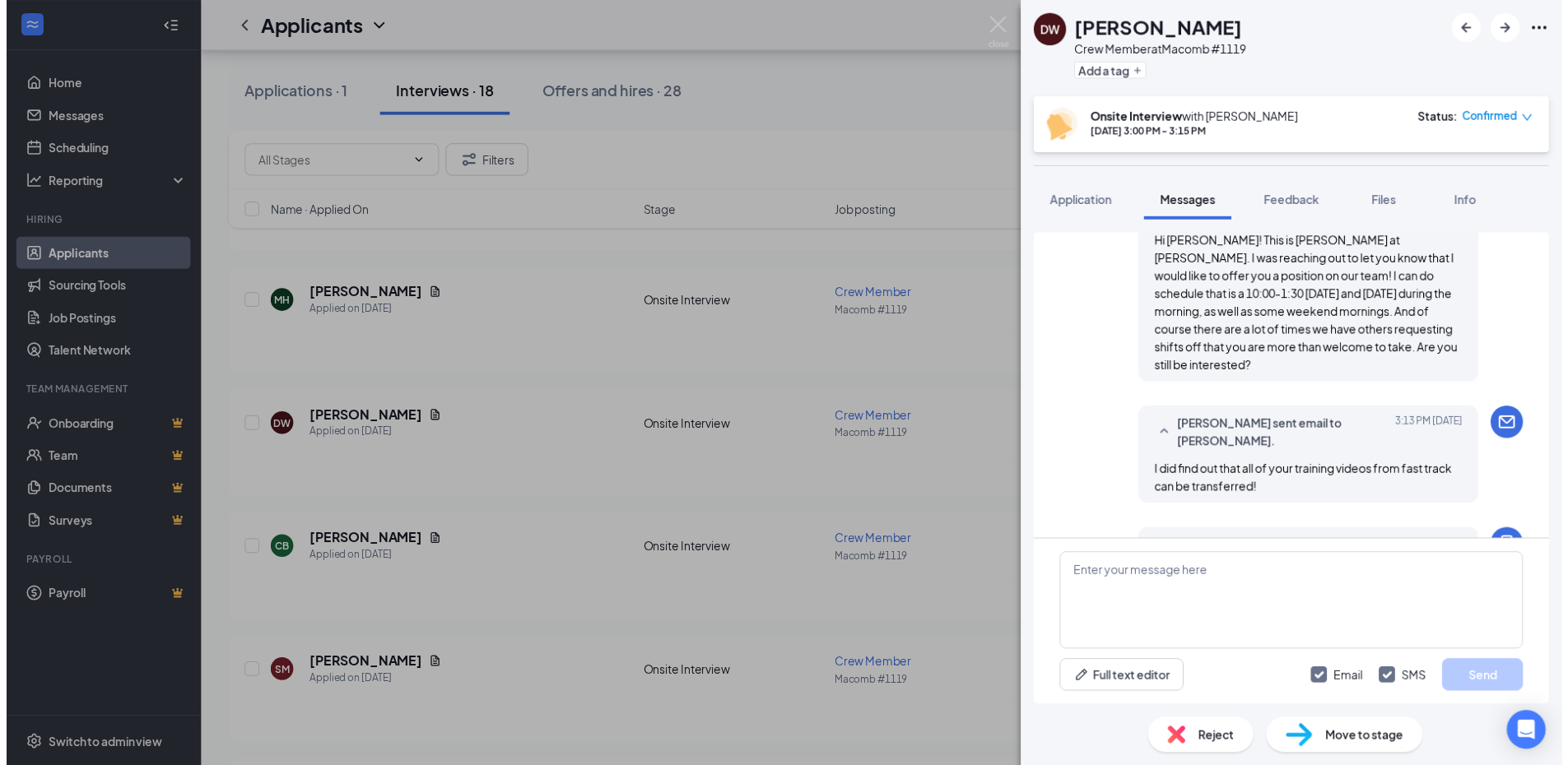
scroll to position [1163, 0]
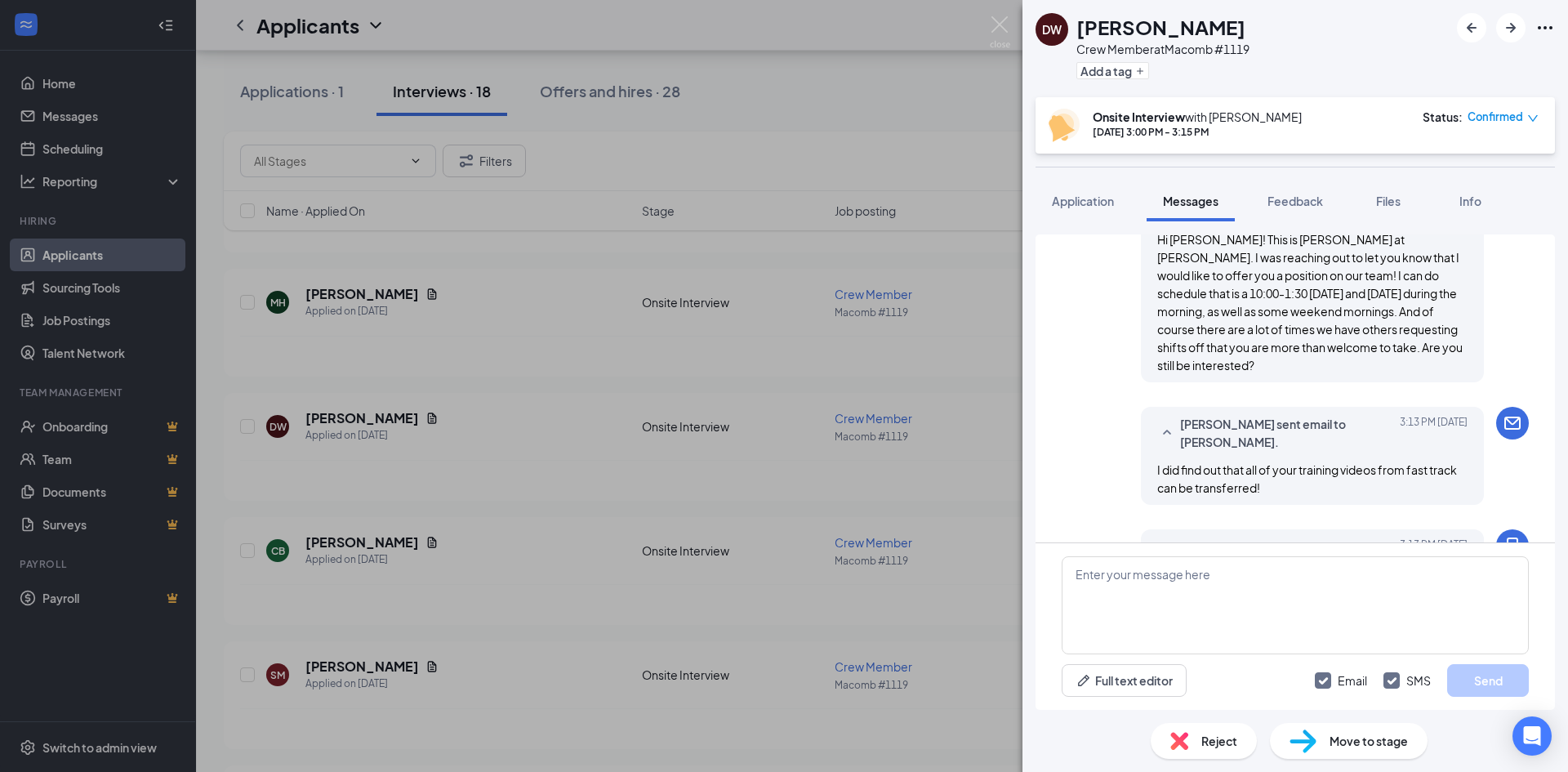
click at [526, 441] on div "DW [PERSON_NAME] Crew Member at Macomb #1119 Add a tag Onsite Interview with [P…" at bounding box center [784, 386] width 1568 height 772
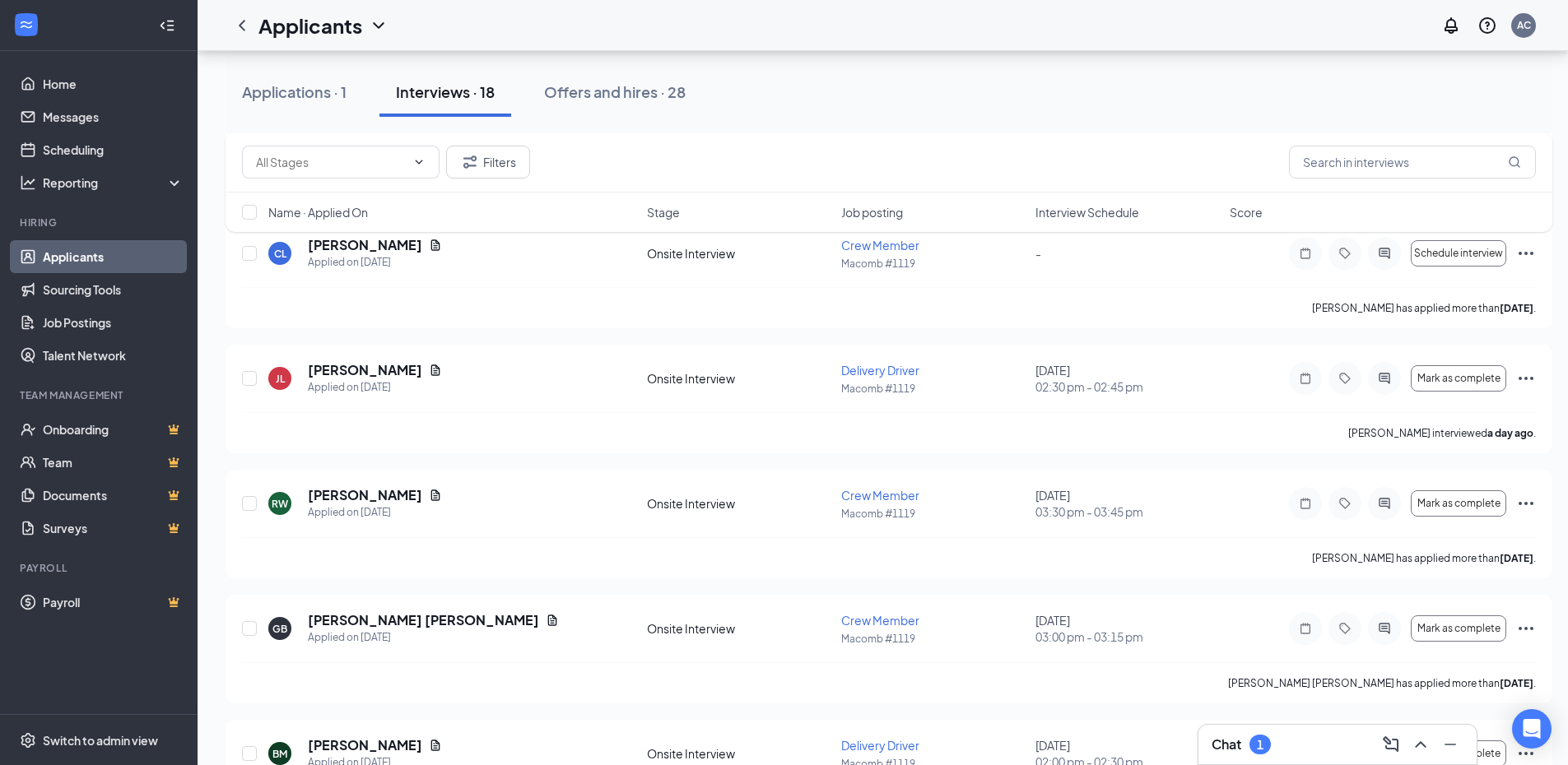
scroll to position [561, 0]
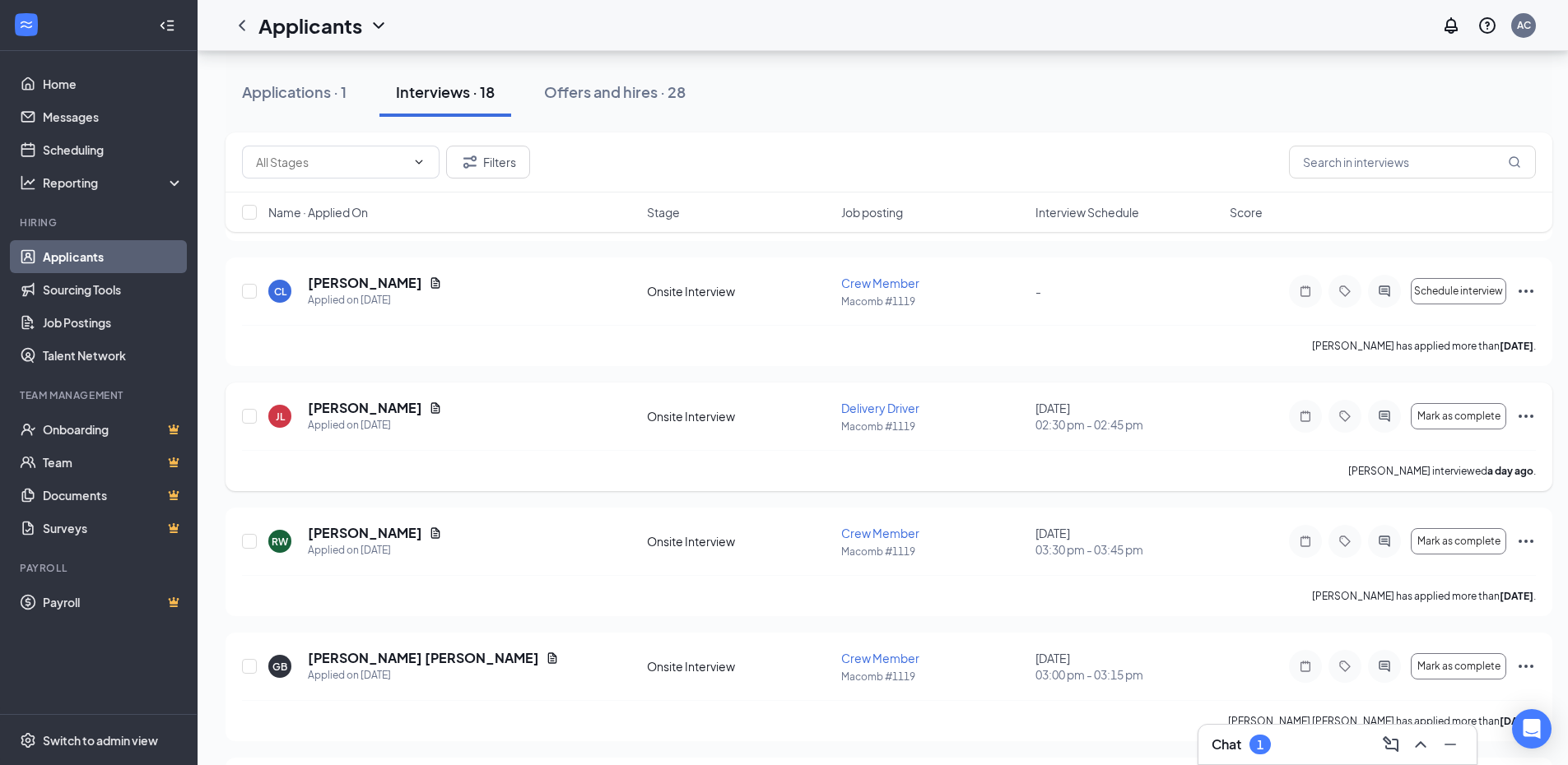
click at [1524, 414] on icon "Ellipses" at bounding box center [1526, 416] width 20 height 20
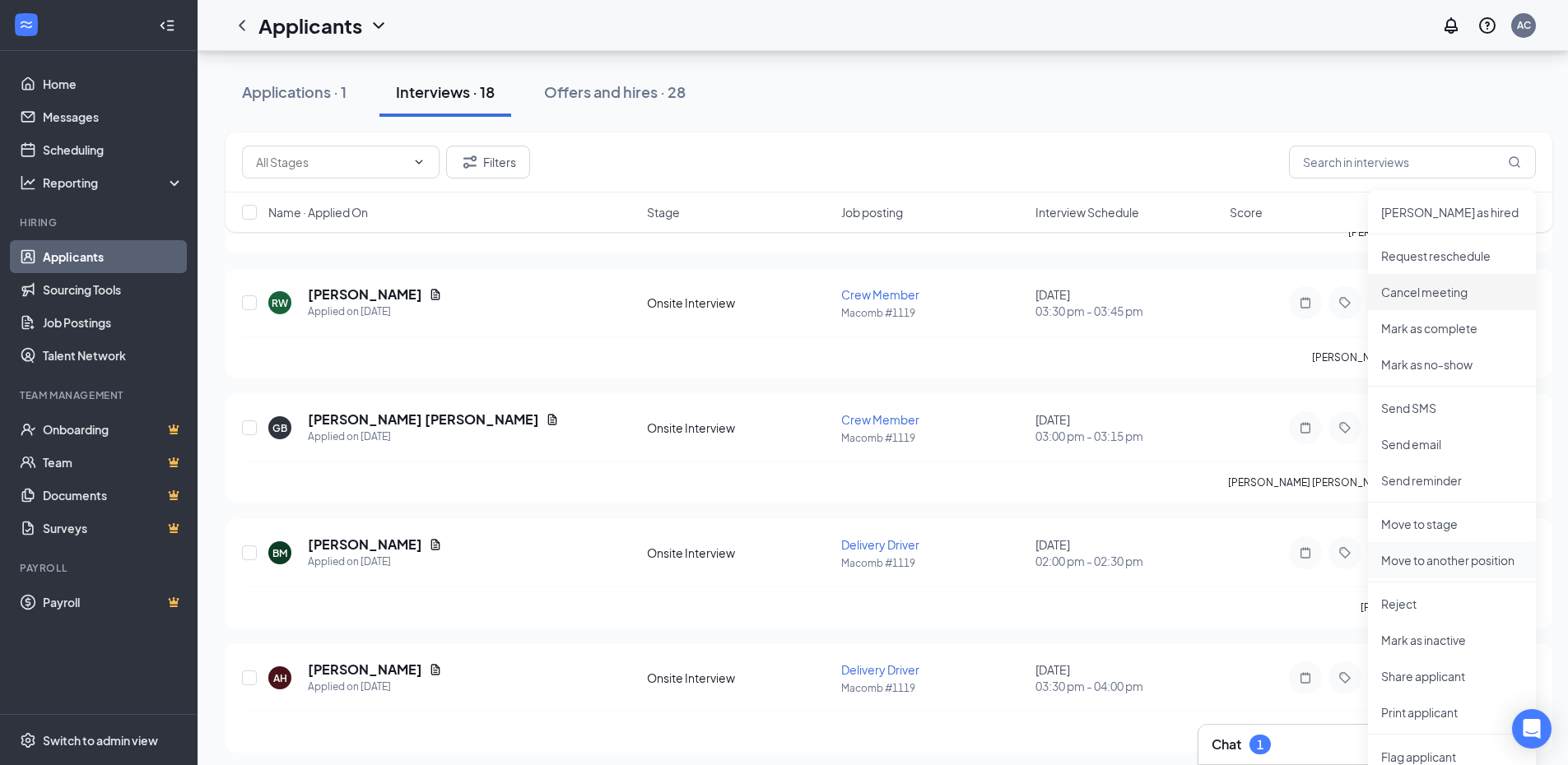
scroll to position [808, 0]
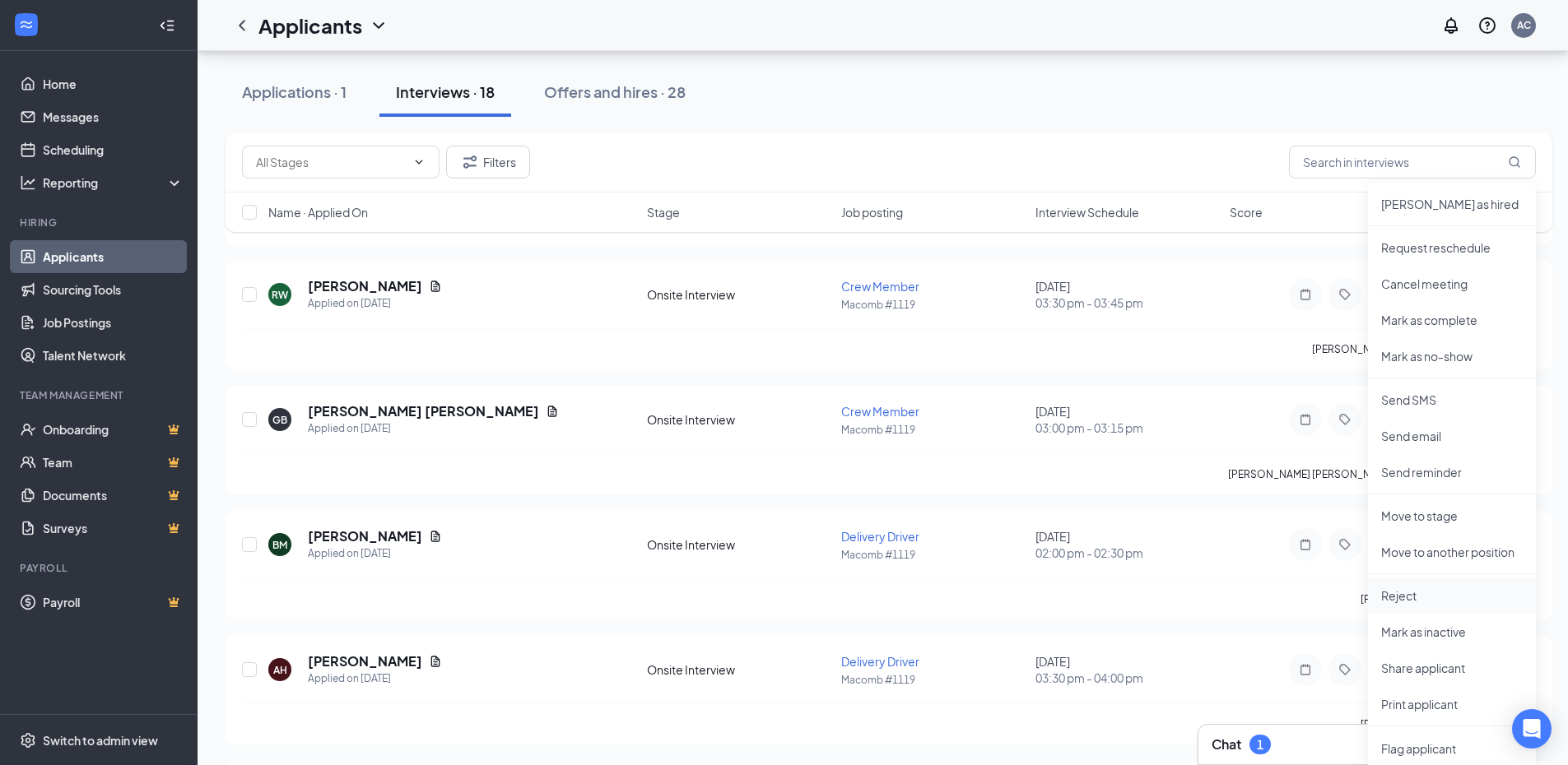
click at [1414, 595] on p "Reject" at bounding box center [1452, 596] width 142 height 17
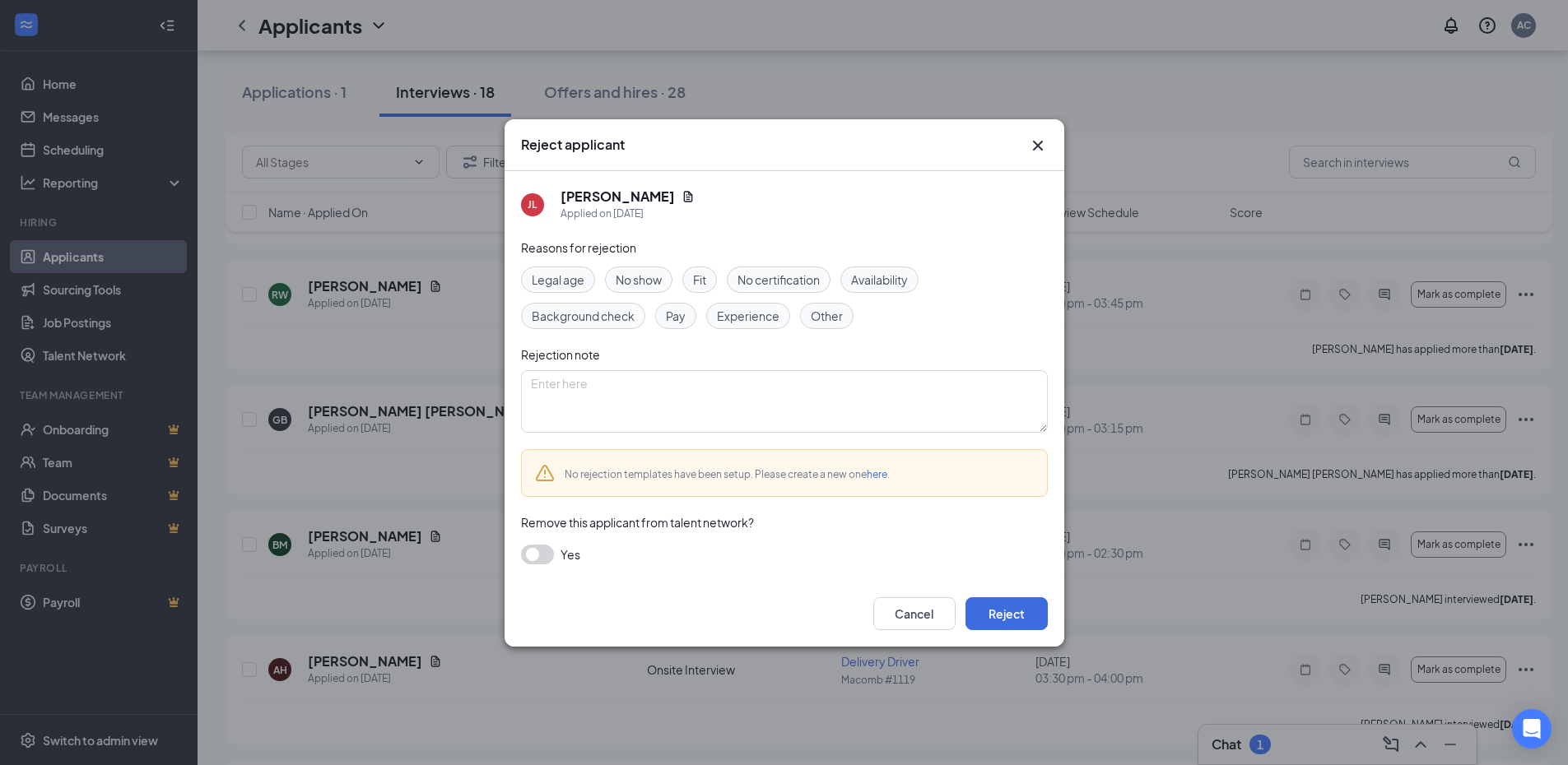
click at [763, 309] on span "Experience" at bounding box center [749, 316] width 63 height 18
click at [1015, 621] on button "Reject" at bounding box center [1007, 613] width 83 height 32
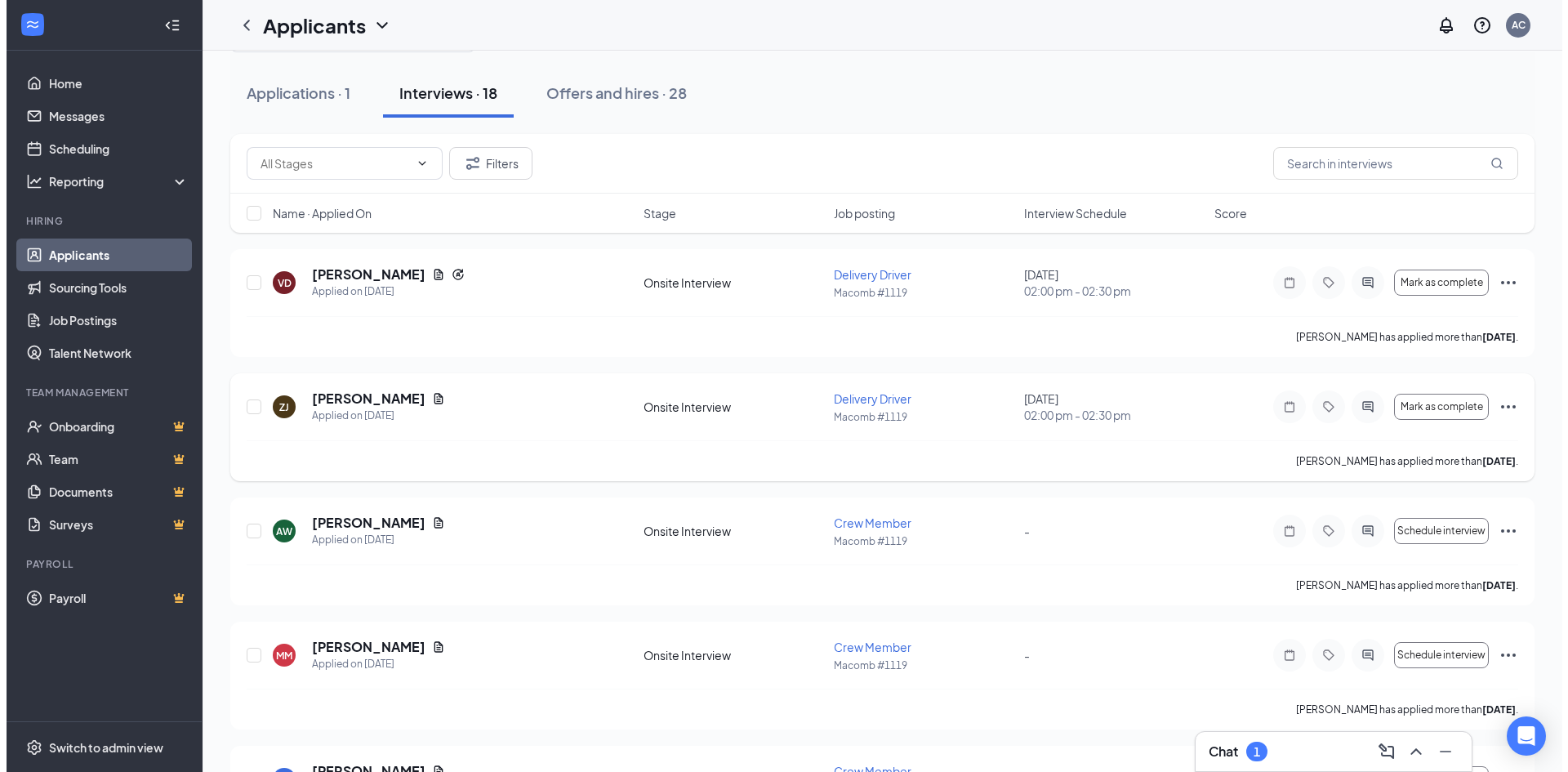
scroll to position [0, 0]
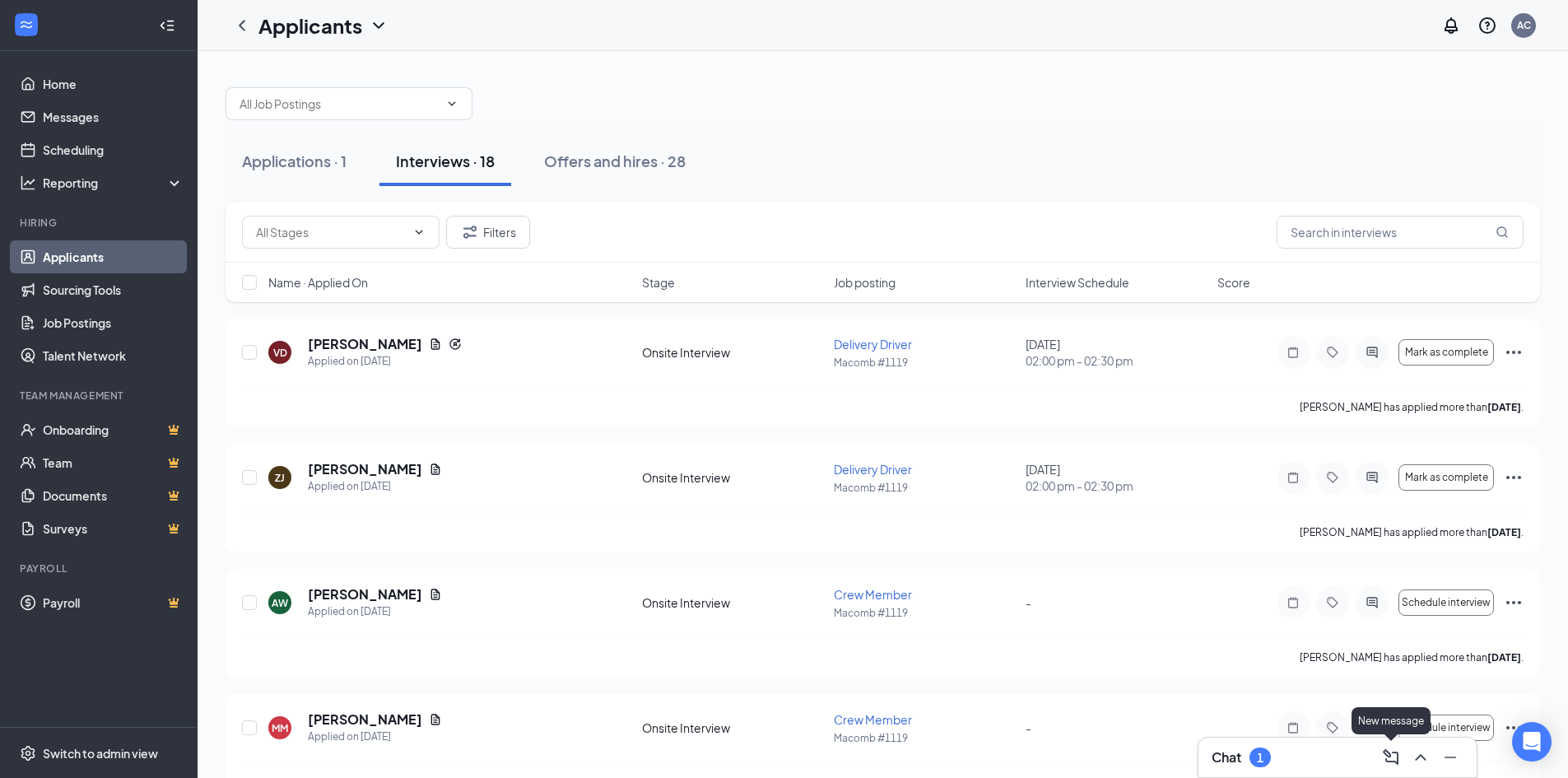
click at [1359, 767] on div "Chat 1" at bounding box center [1338, 756] width 252 height 27
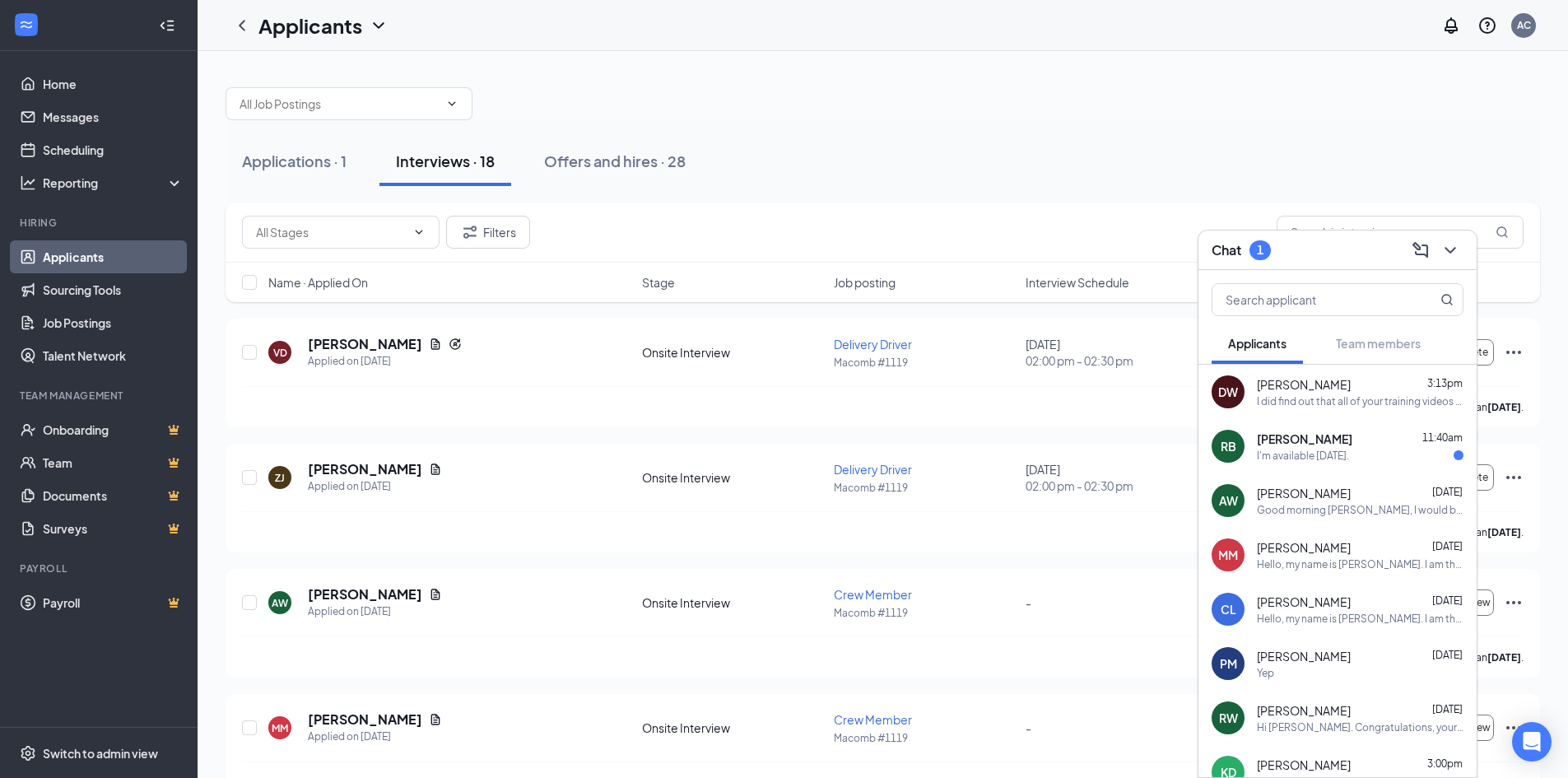
click at [1319, 251] on div "Chat 1" at bounding box center [1338, 250] width 252 height 26
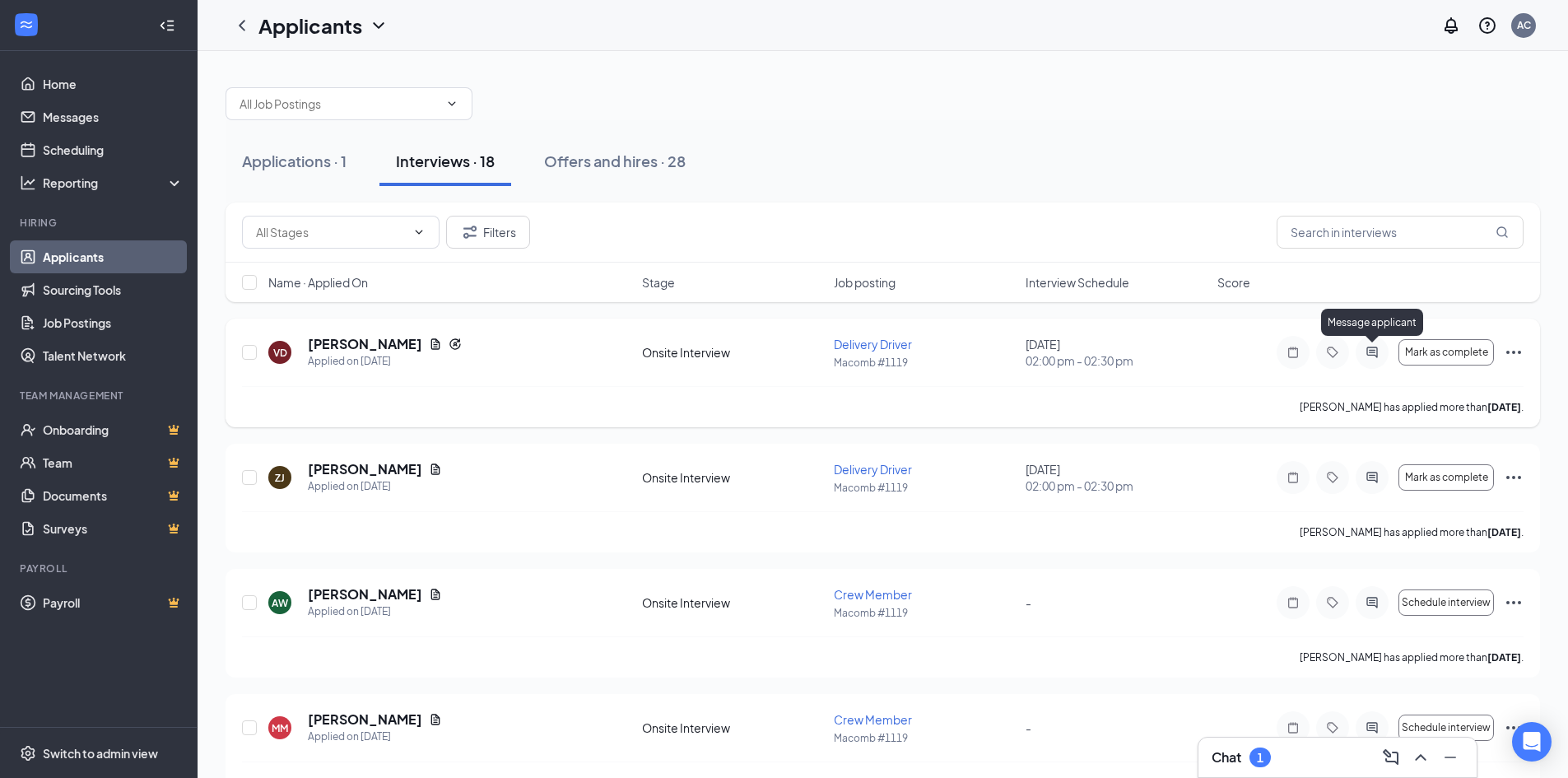
click at [1374, 353] on icon "ActiveChat" at bounding box center [1372, 352] width 20 height 13
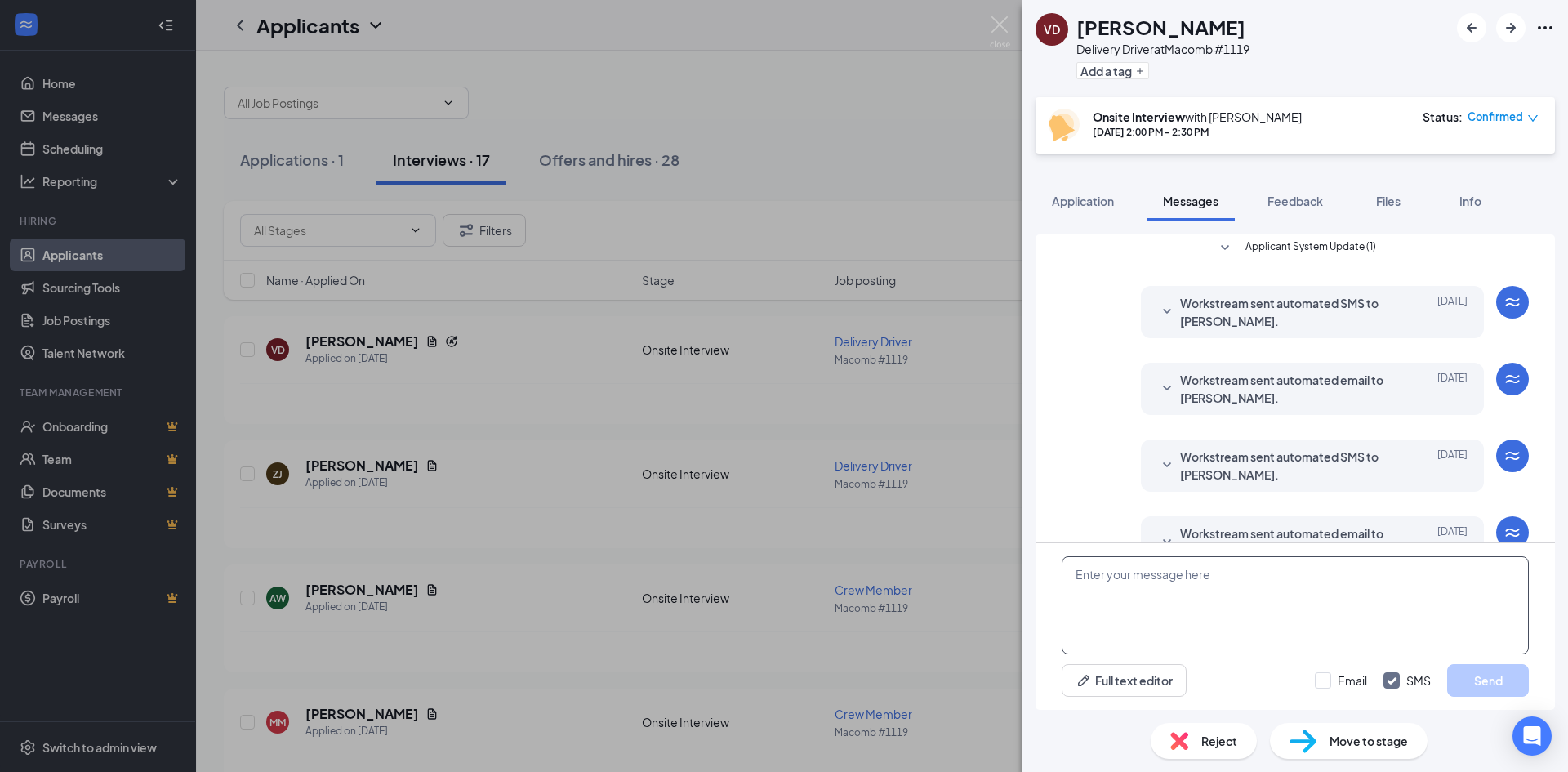
scroll to position [453, 0]
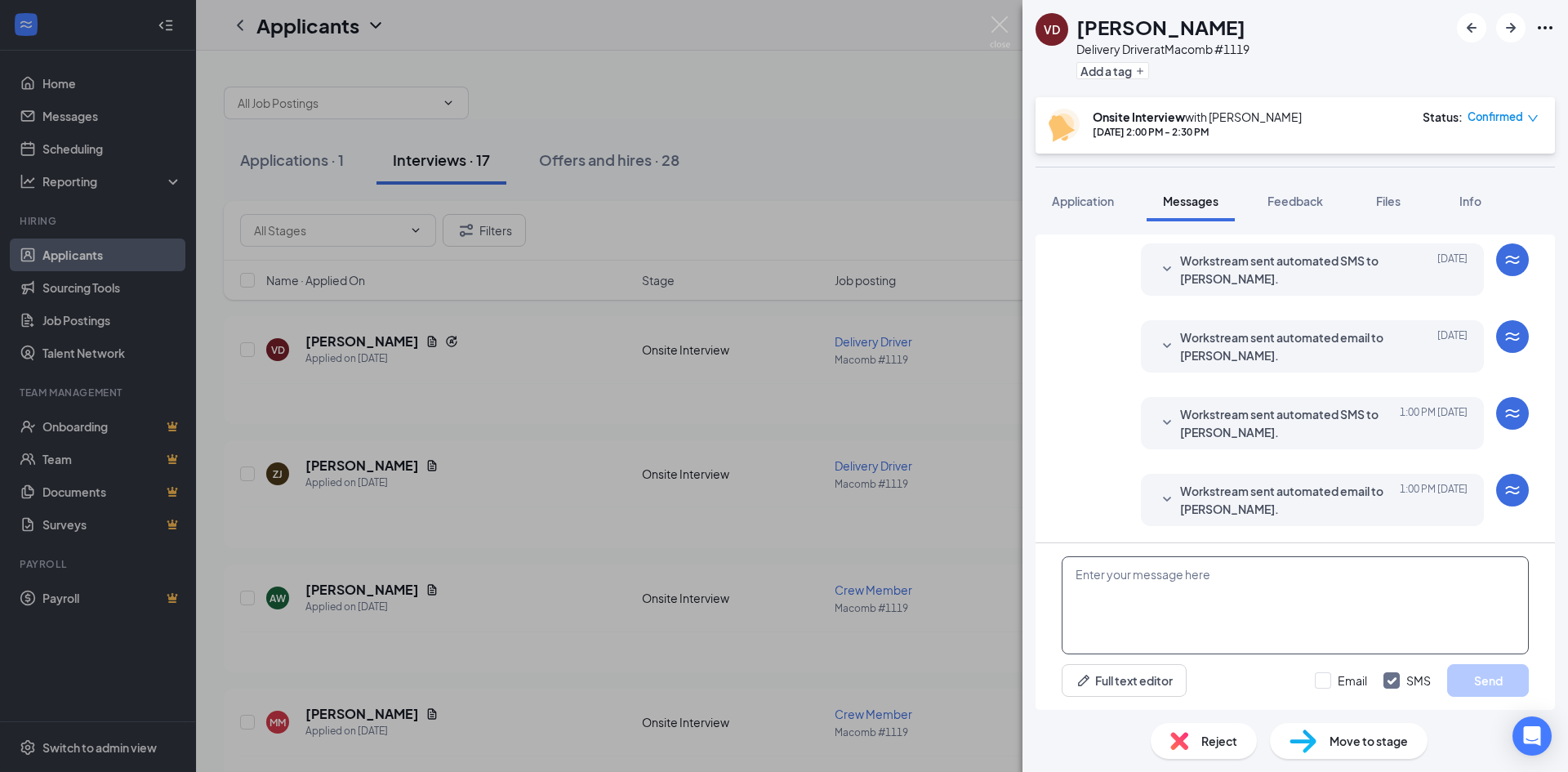
click at [1194, 606] on textarea at bounding box center [1295, 605] width 467 height 98
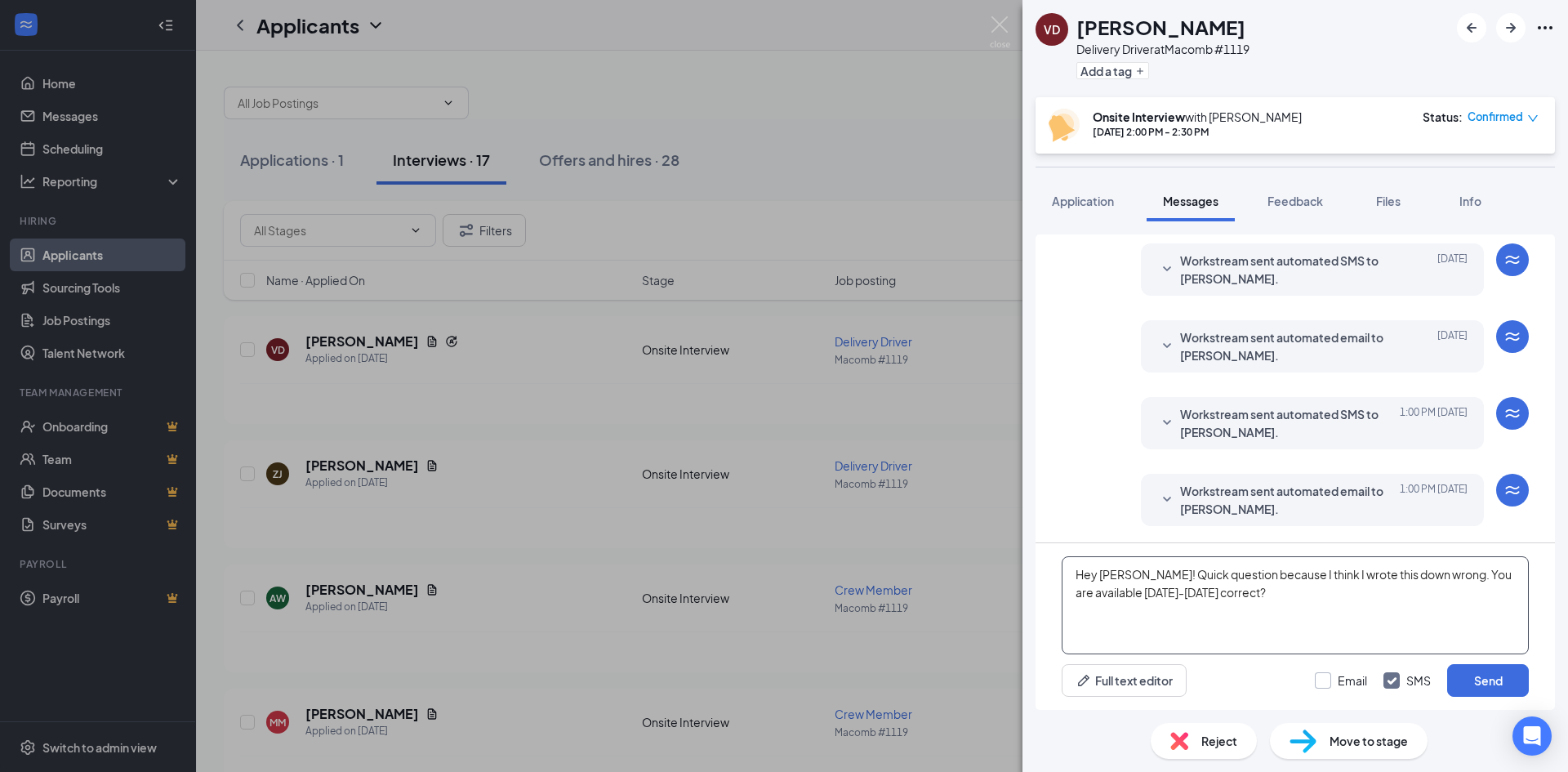
type textarea "Hey [PERSON_NAME]! Quick question because I think I wrote this down wrong. You …"
click at [1347, 682] on input "Email" at bounding box center [1340, 680] width 52 height 17
checkbox input "true"
click at [1451, 675] on button "Send" at bounding box center [1489, 679] width 82 height 32
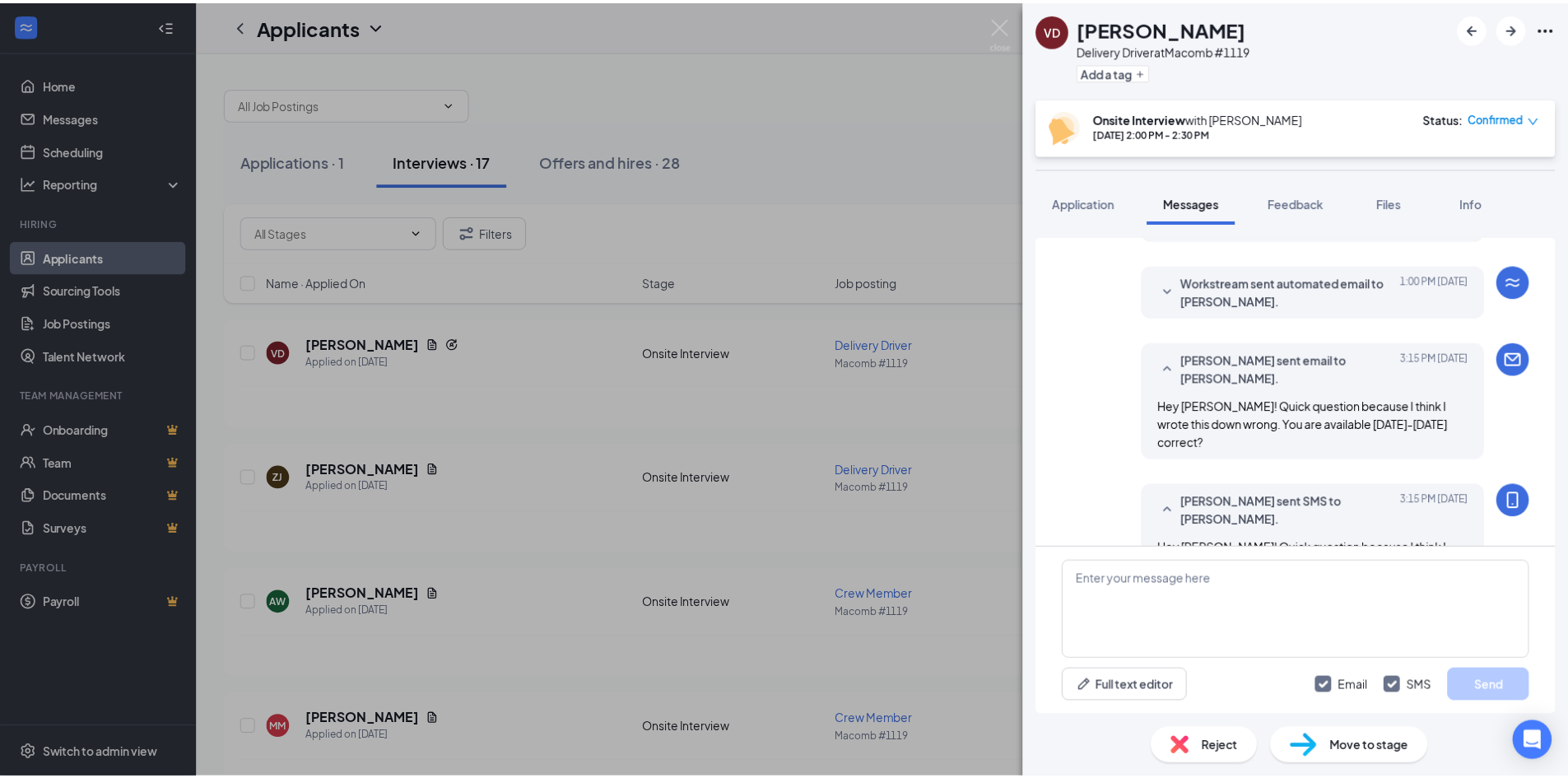
scroll to position [671, 0]
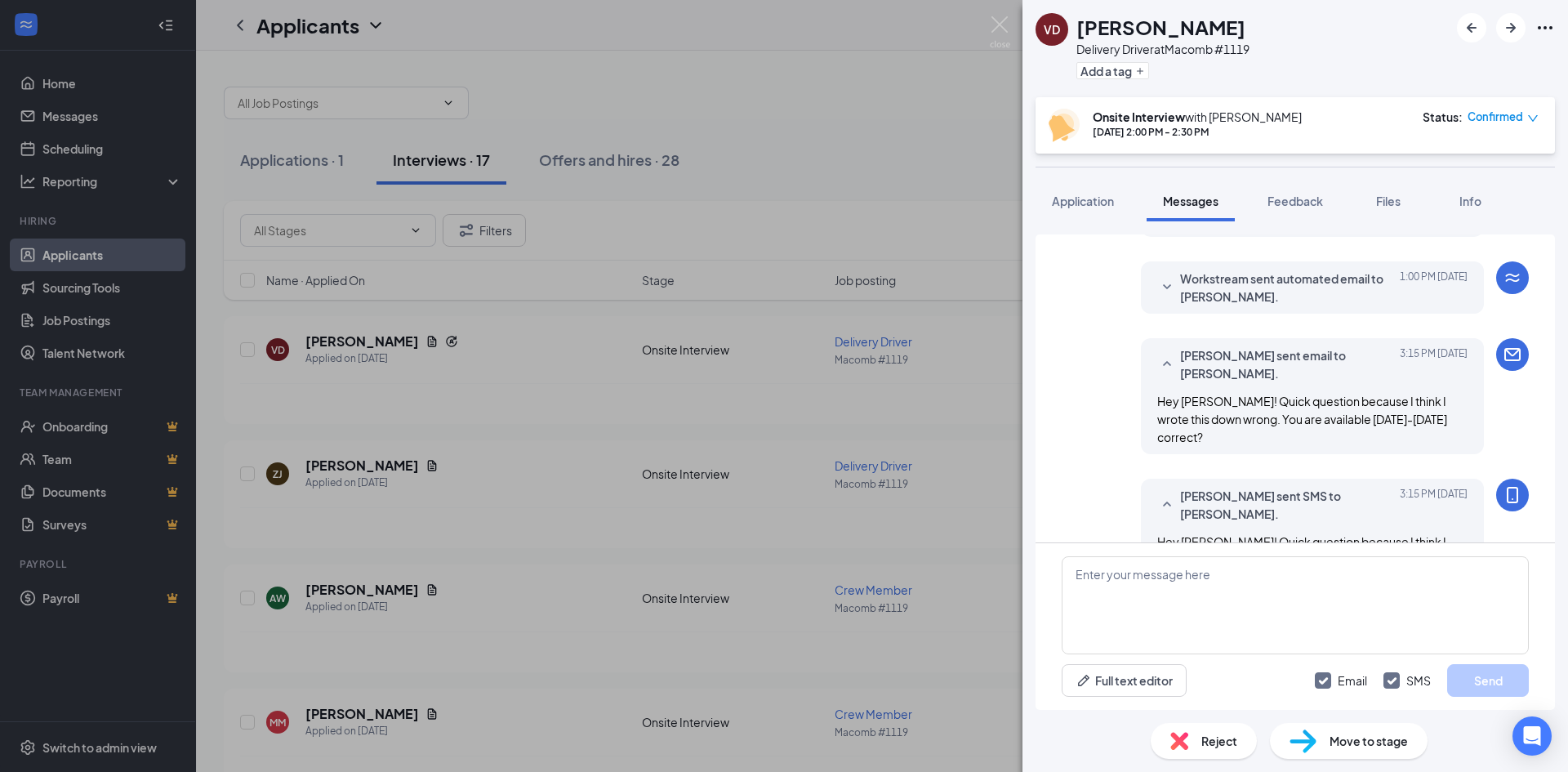
click at [722, 569] on div "VD [PERSON_NAME] Delivery Driver at Macomb #1119 Add a tag Onsite Interview wit…" at bounding box center [784, 386] width 1568 height 772
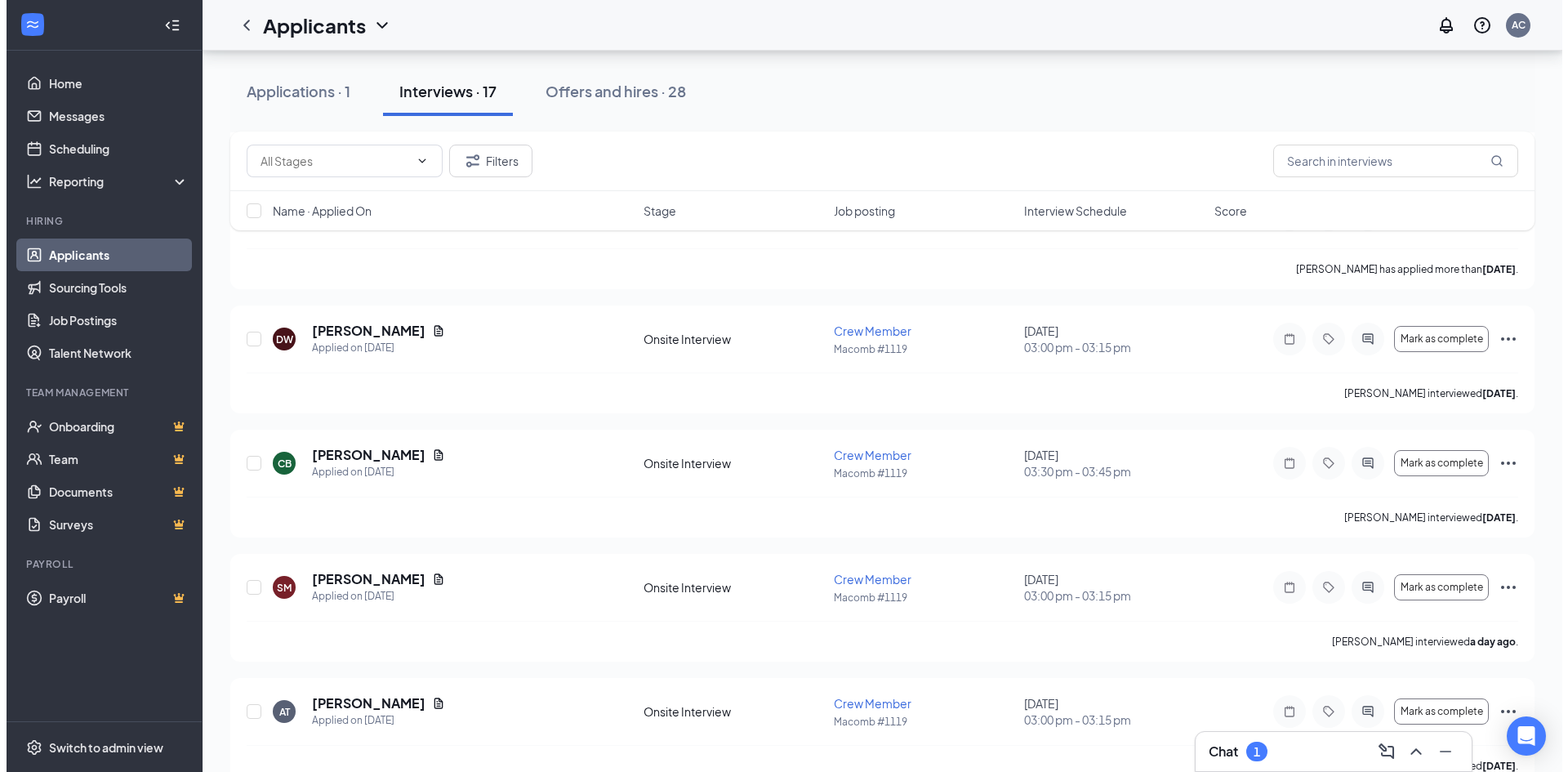
scroll to position [1552, 0]
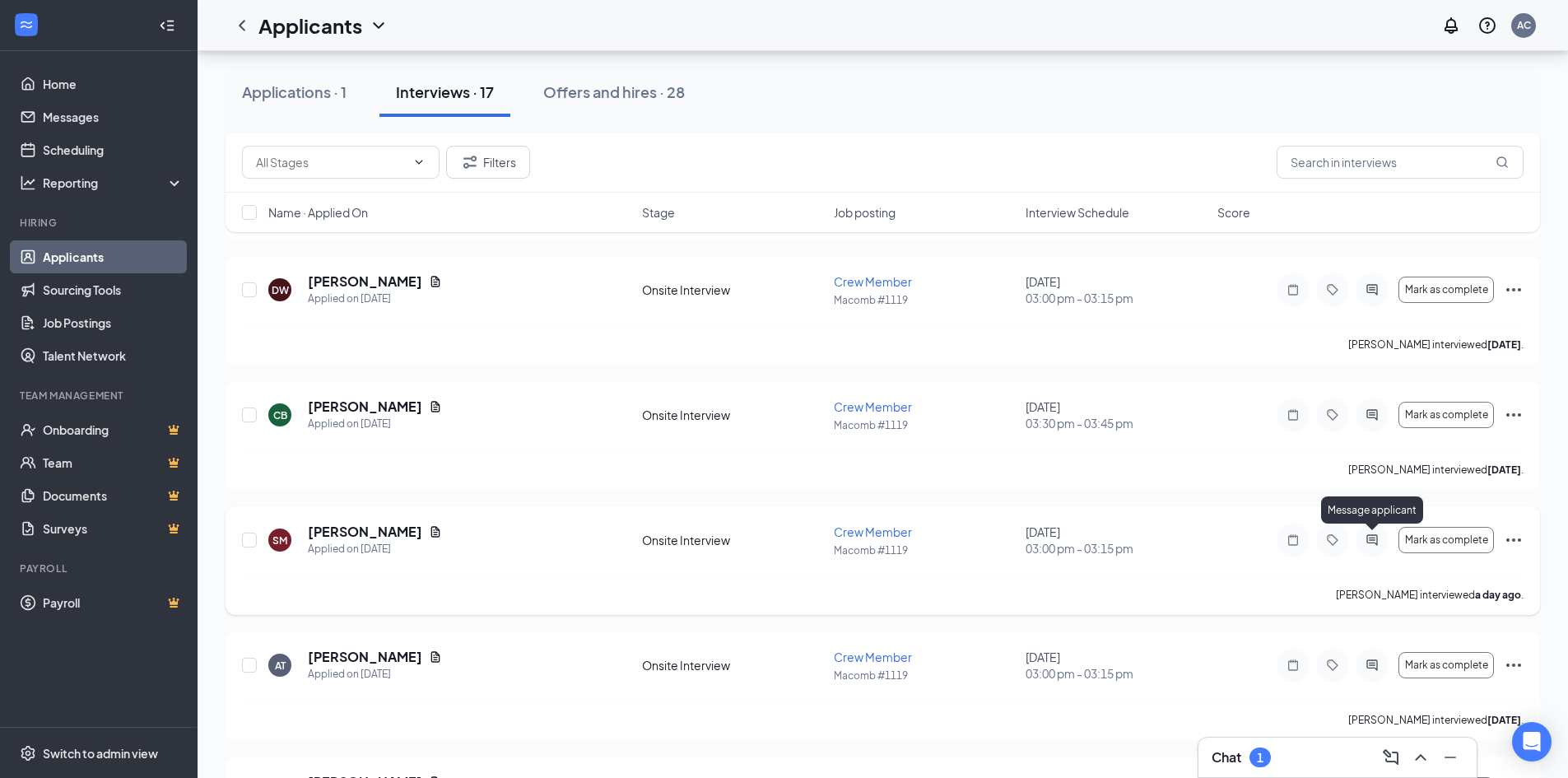
click at [1380, 541] on icon "ActiveChat" at bounding box center [1372, 539] width 20 height 13
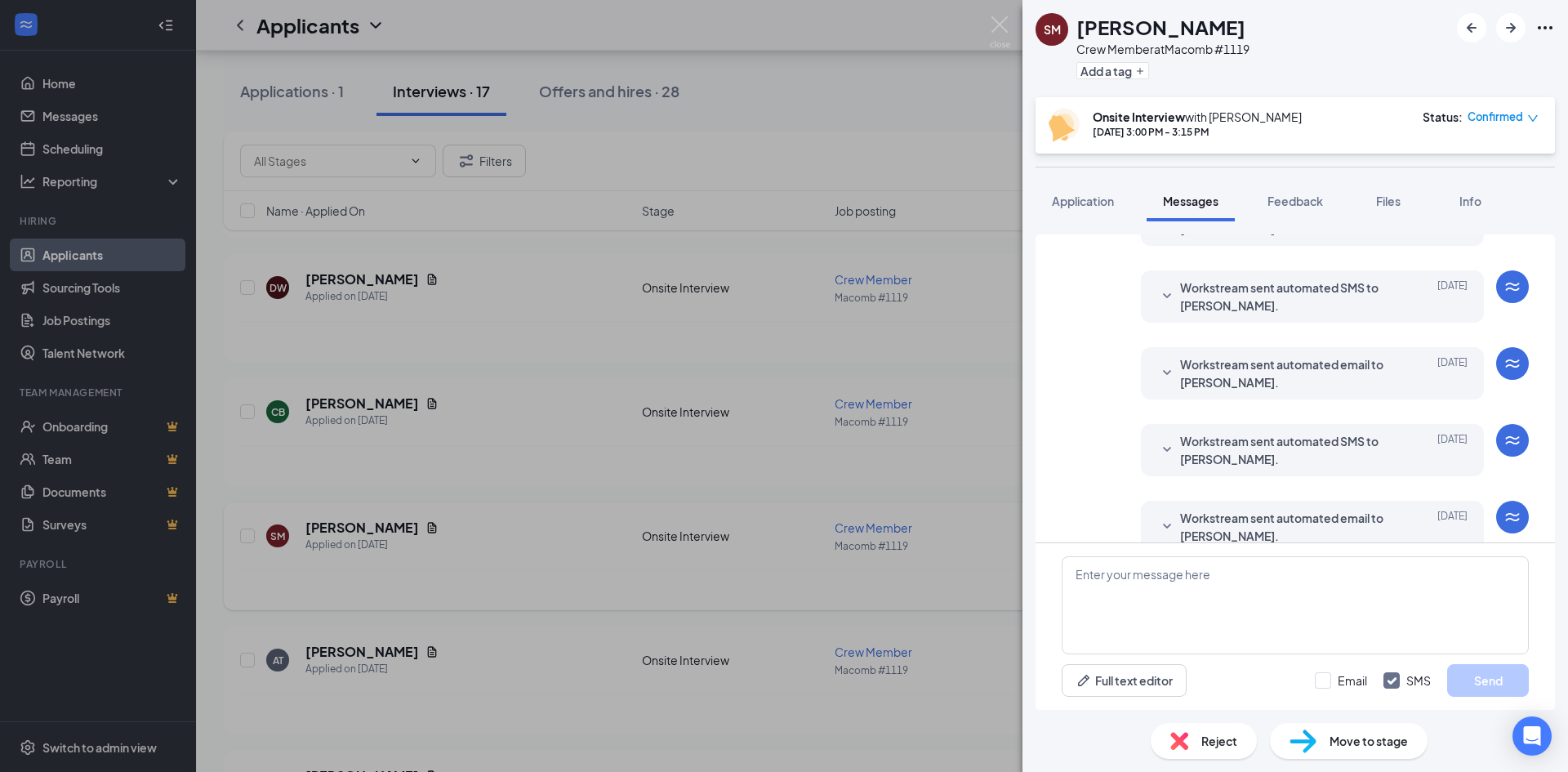
scroll to position [534, 0]
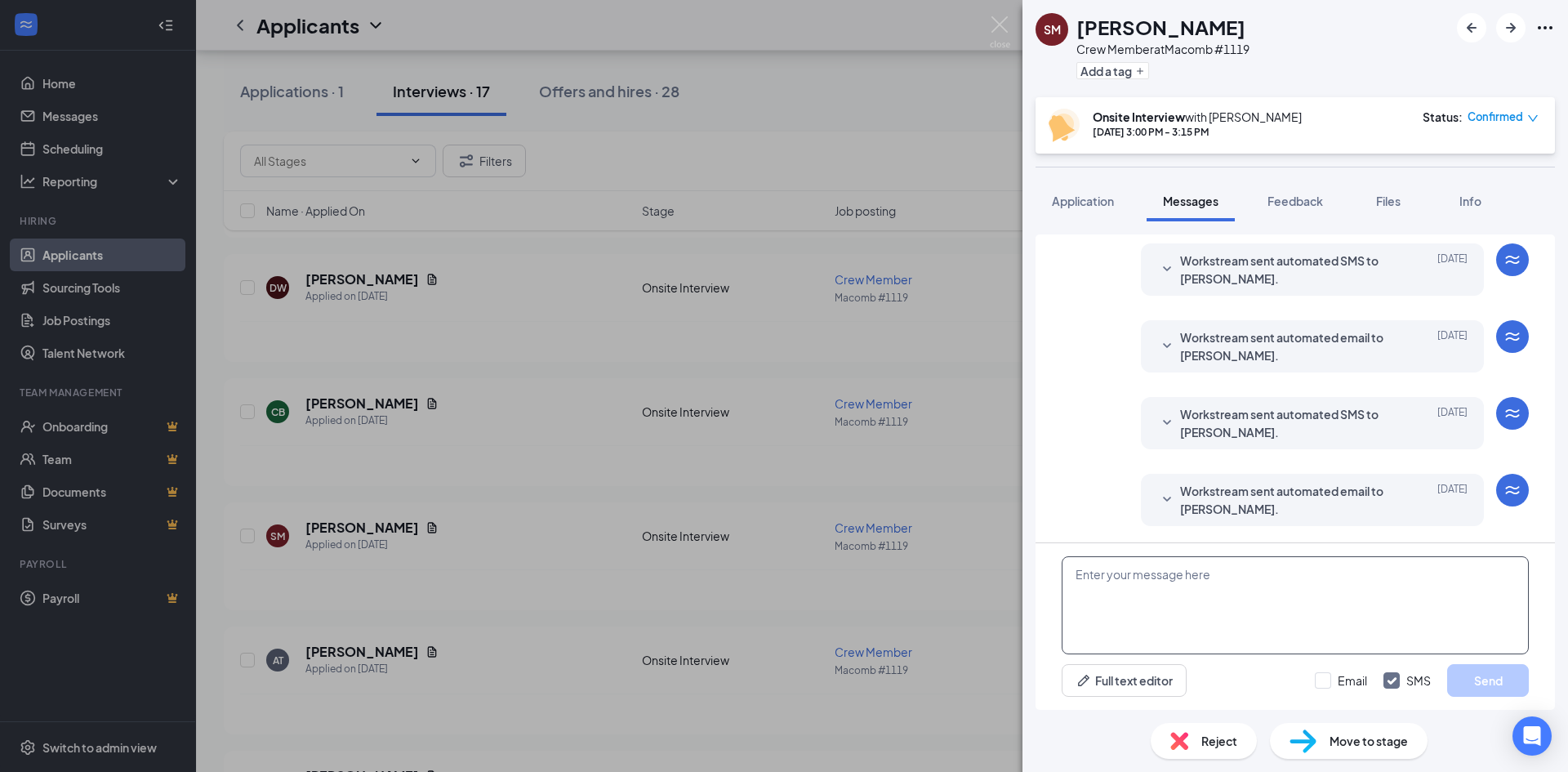
click at [1256, 619] on textarea at bounding box center [1295, 605] width 467 height 98
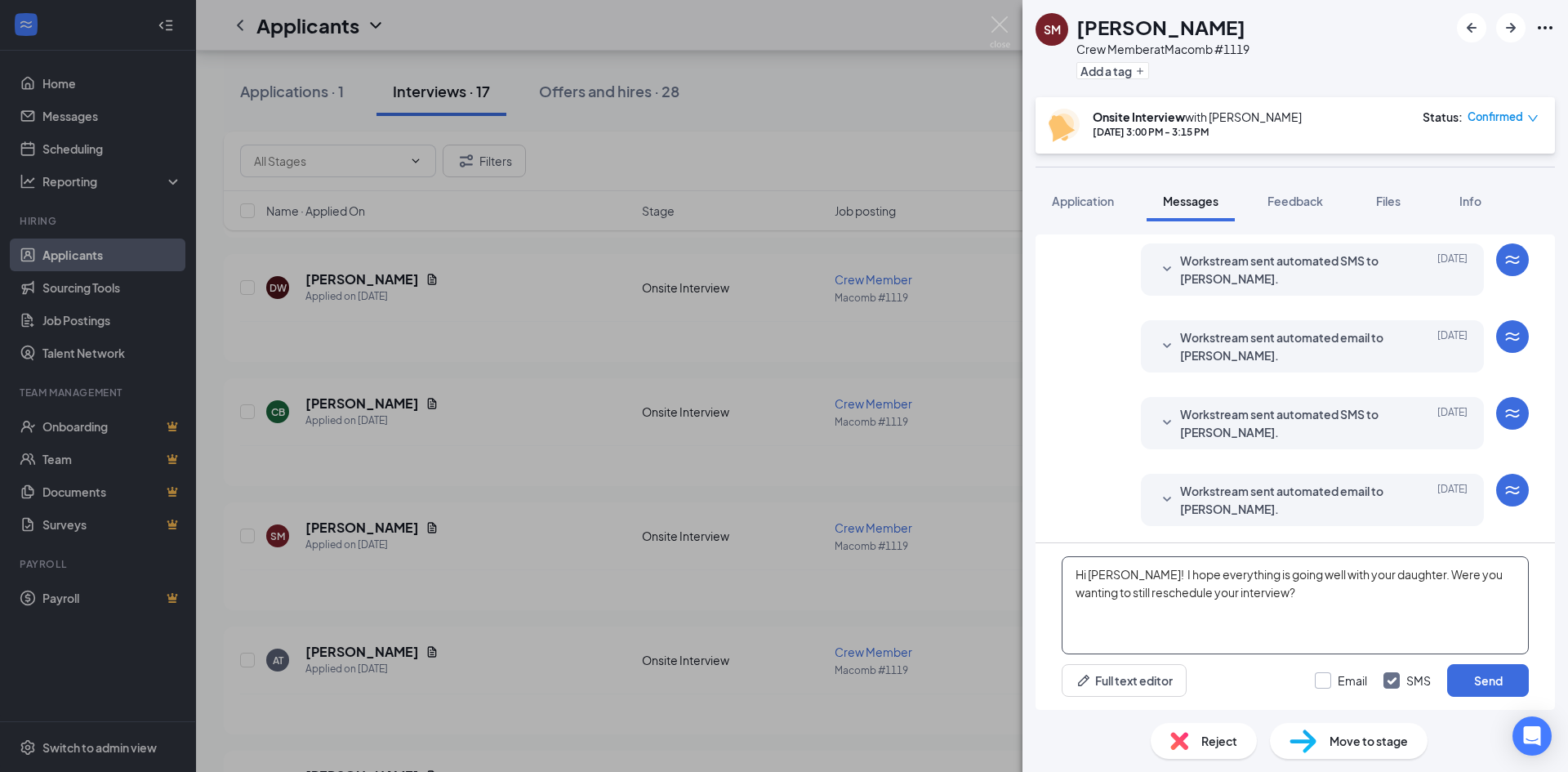
type textarea "Hi [PERSON_NAME]! I hope everything is going well with your daughter. Were you …"
click at [1339, 673] on input "Email" at bounding box center [1340, 680] width 52 height 17
checkbox input "true"
click at [1509, 674] on button "Send" at bounding box center [1489, 679] width 82 height 32
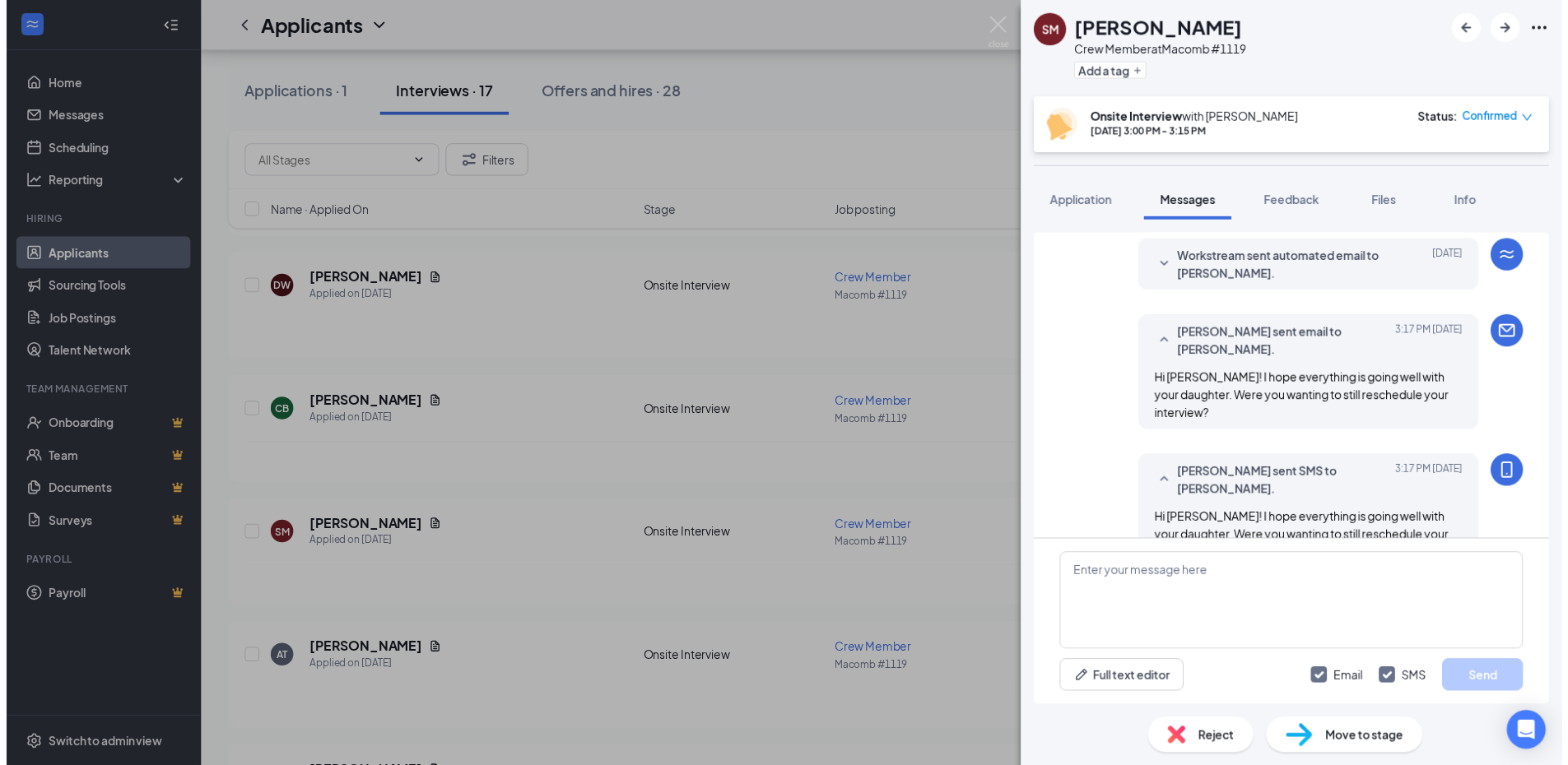
scroll to position [784, 0]
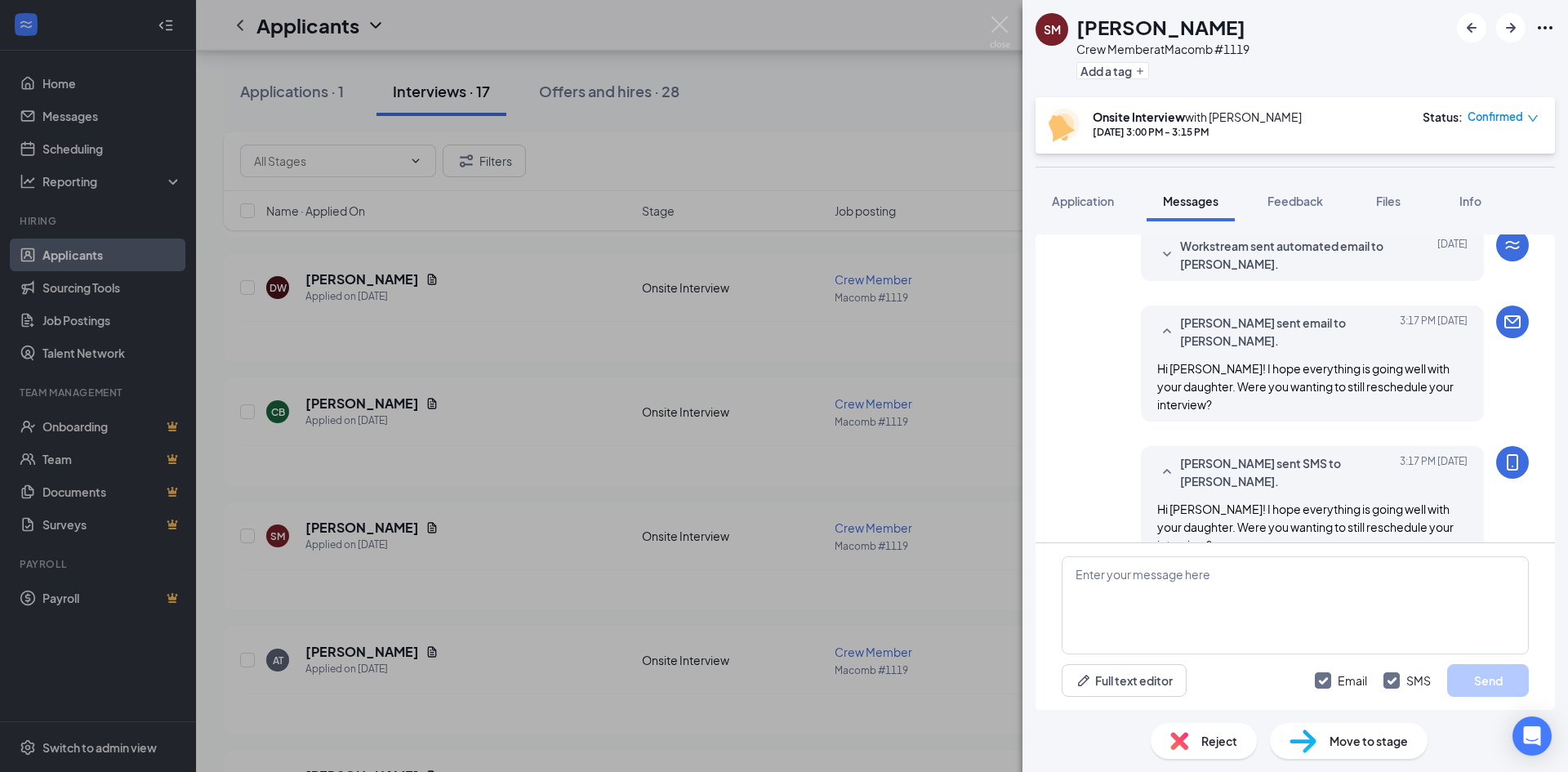
click at [956, 360] on div "SM [PERSON_NAME] Crew Member at Macomb #1119 Add a tag Onsite Interview with [P…" at bounding box center [784, 386] width 1568 height 772
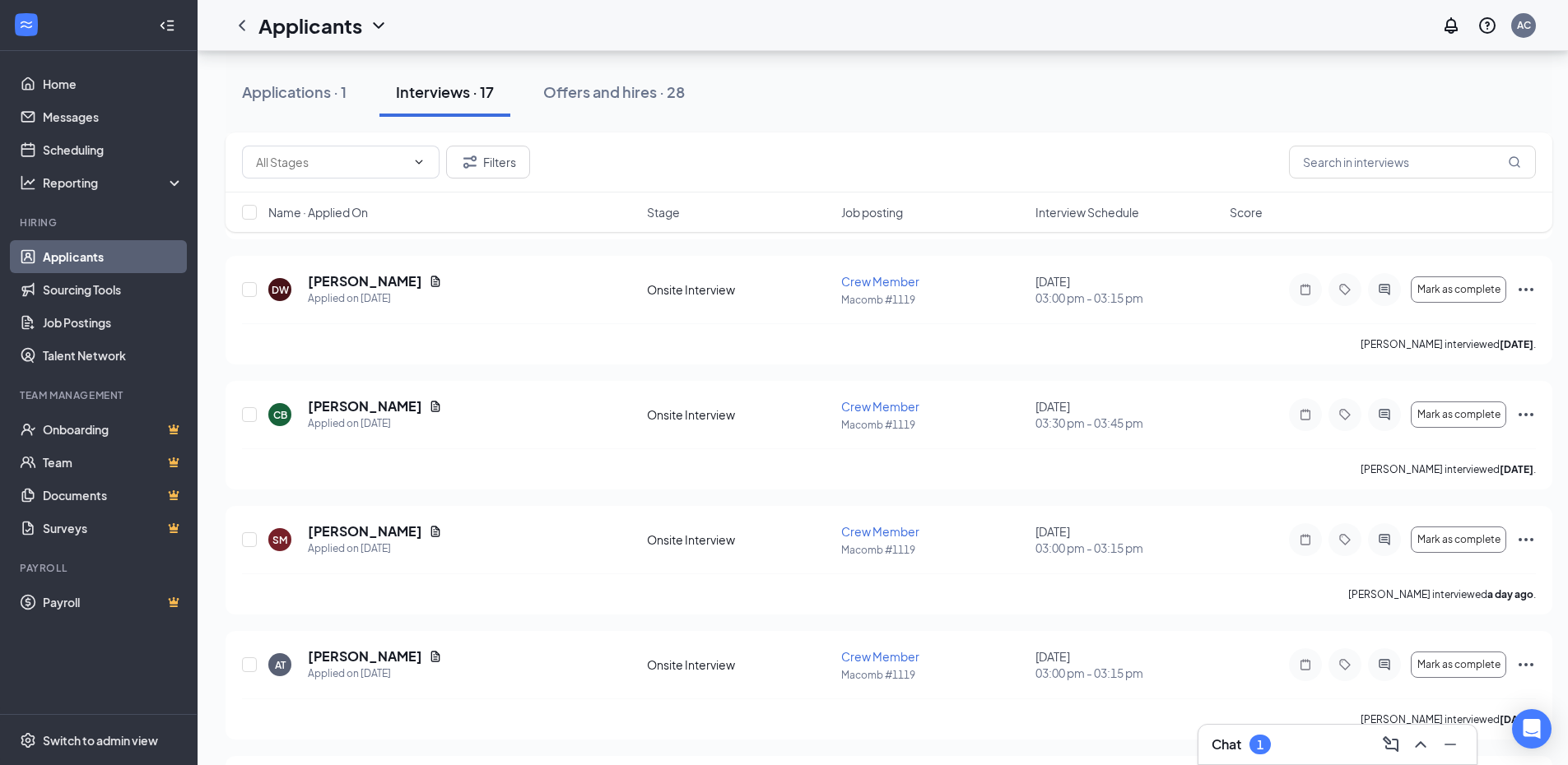
click at [1308, 749] on div "Chat 1" at bounding box center [1338, 744] width 252 height 27
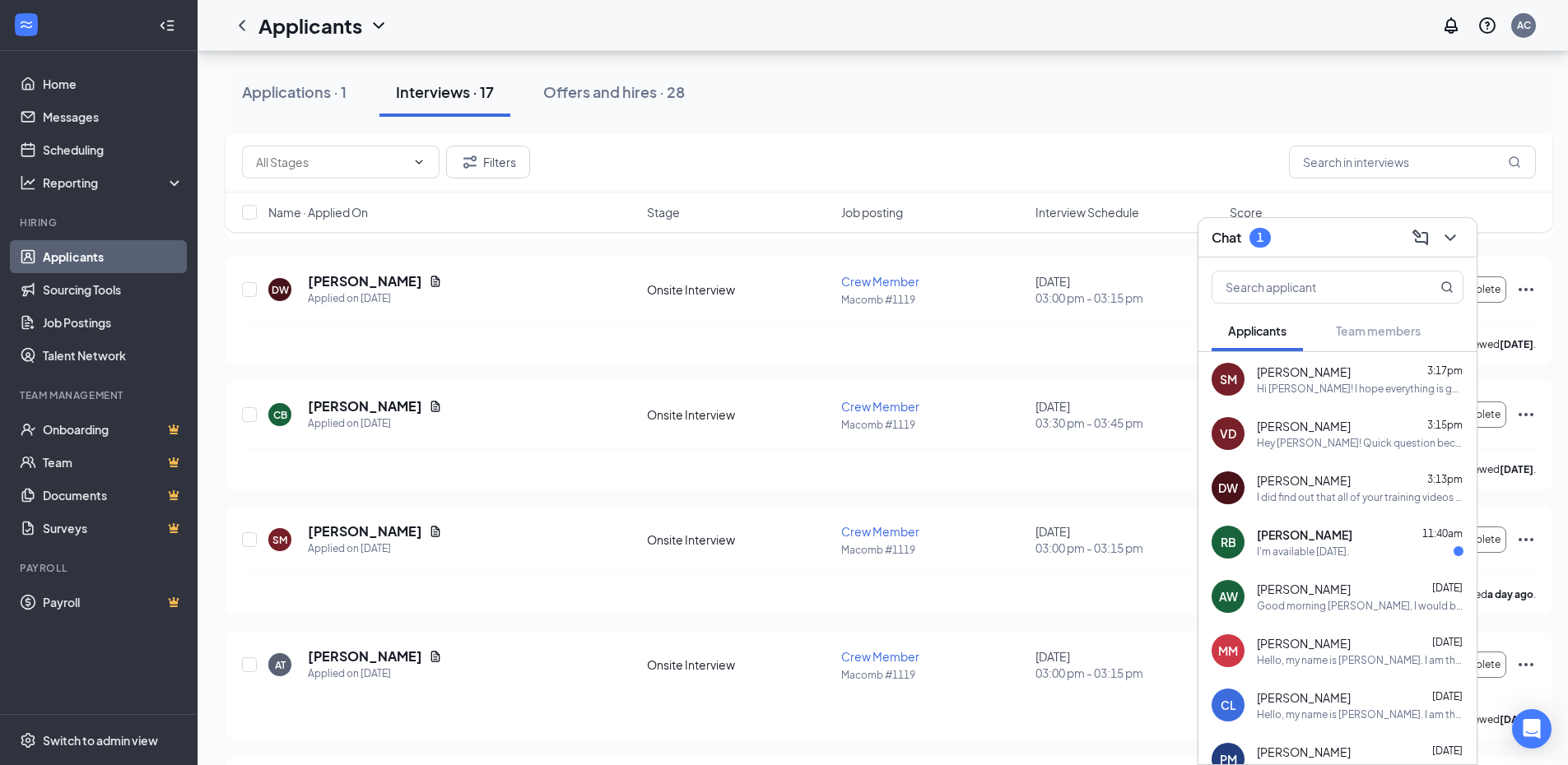
click at [1306, 530] on span "[PERSON_NAME]" at bounding box center [1304, 535] width 96 height 17
click at [1327, 233] on div "Chat" at bounding box center [1338, 237] width 252 height 26
